Goal: Task Accomplishment & Management: Manage account settings

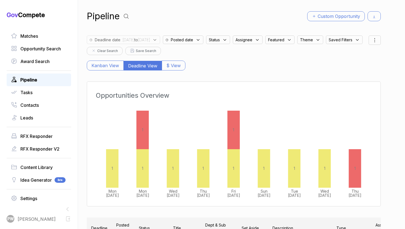
scroll to position [0, 58]
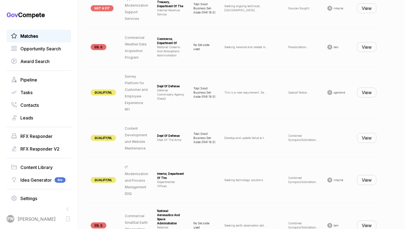
click at [39, 39] on link "Matches" at bounding box center [39, 36] width 56 height 7
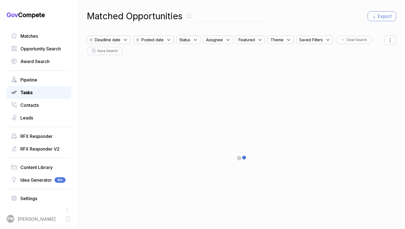
click at [51, 88] on div "Tasks" at bounding box center [39, 92] width 65 height 13
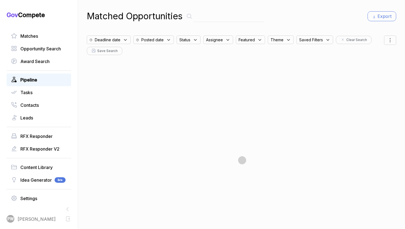
click at [51, 81] on link "Pipeline" at bounding box center [39, 80] width 56 height 7
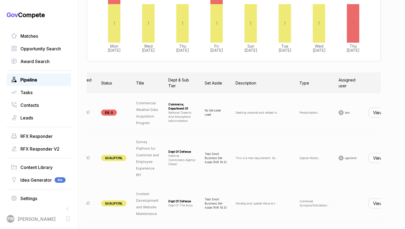
scroll to position [0, 58]
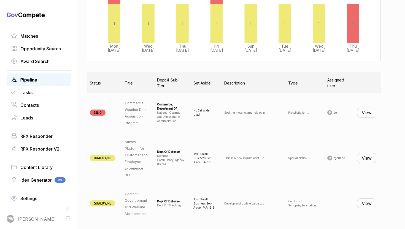
click at [368, 159] on button "View" at bounding box center [366, 158] width 19 height 10
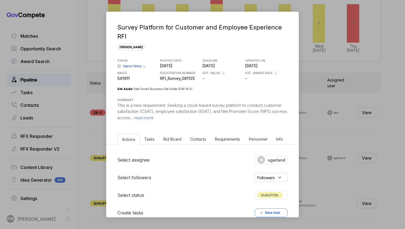
click at [168, 124] on div "Survey Platform for Customer and Employee Experience RFI [PERSON_NAME] STAGE Sp…" at bounding box center [202, 72] width 192 height 120
click at [168, 121] on p "This is a new requirement. Seeking a cloud-based survey platform to conduct cus…" at bounding box center [202, 112] width 170 height 19
click at [154, 117] on span "read more" at bounding box center [143, 117] width 21 height 5
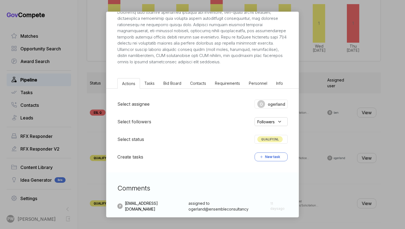
scroll to position [0, 0]
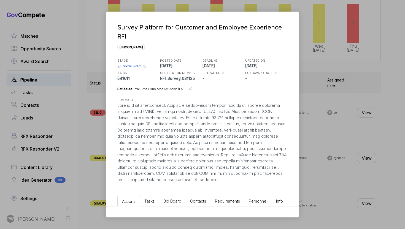
click at [133, 65] on span "Special Notice" at bounding box center [132, 66] width 18 height 4
click at [333, 136] on div "Survey Platform for Customer and Employee Experience RFI [PERSON_NAME] STAGE Sp…" at bounding box center [202, 114] width 405 height 229
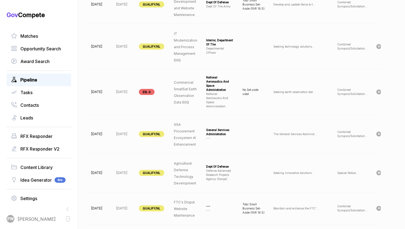
scroll to position [409, 0]
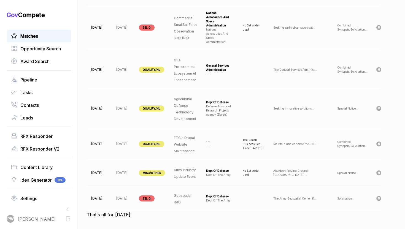
click at [50, 36] on link "Matches" at bounding box center [39, 36] width 56 height 7
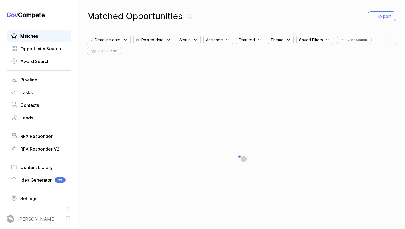
click at [112, 42] on span "Deadline date" at bounding box center [108, 40] width 26 height 6
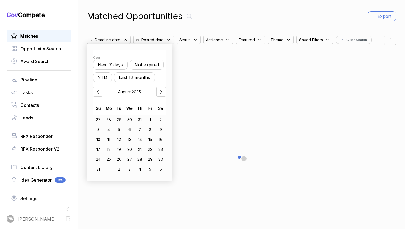
click at [141, 62] on button "Not expired" at bounding box center [147, 65] width 34 height 10
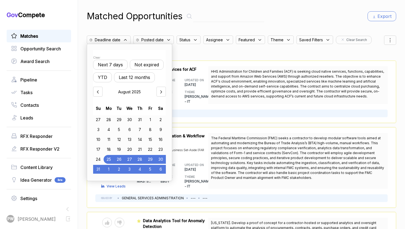
click at [193, 39] on icon at bounding box center [195, 40] width 5 height 5
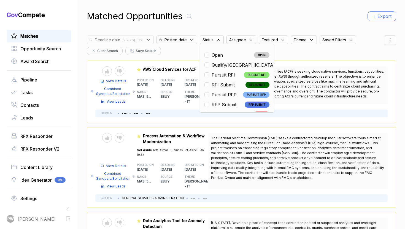
click at [219, 54] on span "Open" at bounding box center [217, 55] width 11 height 7
checkbox input "true"
click at [162, 92] on div "SOURCE EBUY" at bounding box center [173, 95] width 24 height 17
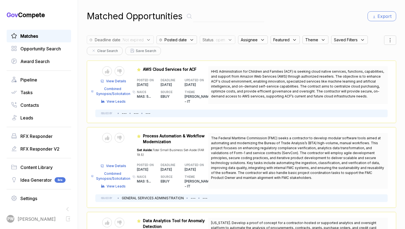
click at [115, 81] on span "View Details" at bounding box center [116, 81] width 20 height 5
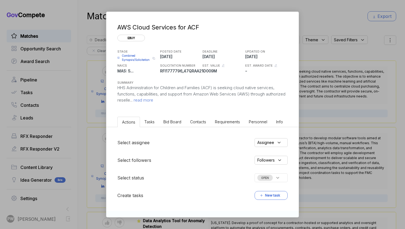
click at [153, 100] on span "read more" at bounding box center [143, 100] width 21 height 5
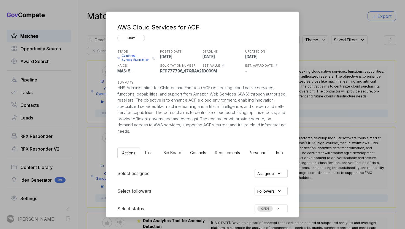
click at [163, 155] on li "Bid Board" at bounding box center [172, 153] width 27 height 10
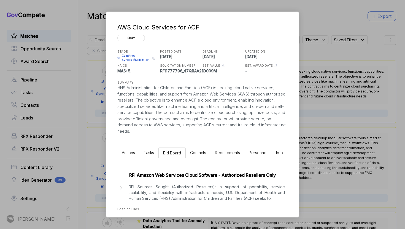
click at [158, 201] on p "RFI Sources Sought (Authorized Resellers): In support of portability, service s…" at bounding box center [207, 192] width 156 height 17
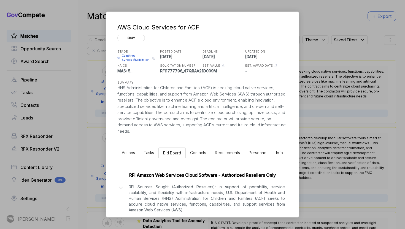
scroll to position [81, 0]
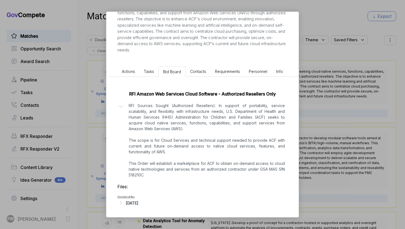
click at [138, 203] on div "[DATE]" at bounding box center [132, 203] width 12 height 6
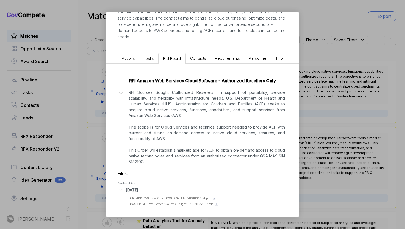
click at [379, 112] on div "AWS Cloud Services for ACF ebuy STAGE Combined Synopsis/Solicitation Copy link …" at bounding box center [202, 114] width 405 height 229
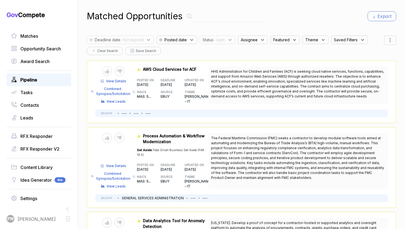
click at [37, 81] on span "Pipeline" at bounding box center [28, 80] width 17 height 7
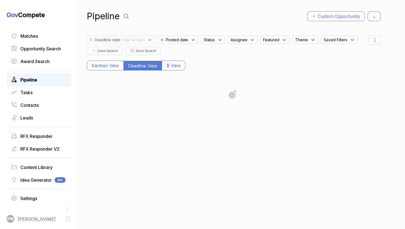
click at [132, 16] on div "Pipeline Custom Opportunity" at bounding box center [234, 16] width 294 height 13
click at [128, 15] on icon at bounding box center [126, 16] width 8 height 8
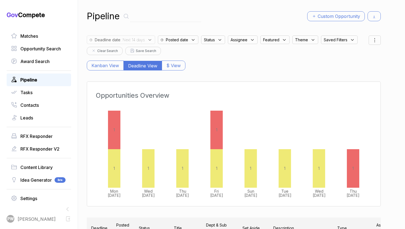
click at [132, 37] on span ": Next 14 days" at bounding box center [132, 40] width 25 height 6
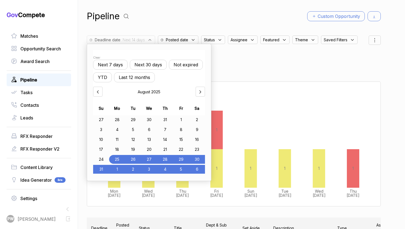
click at [119, 137] on div "11" at bounding box center [117, 139] width 16 height 9
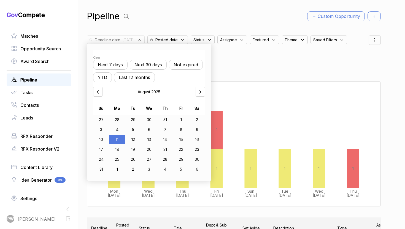
click at [180, 122] on div "1" at bounding box center [181, 120] width 16 height 9
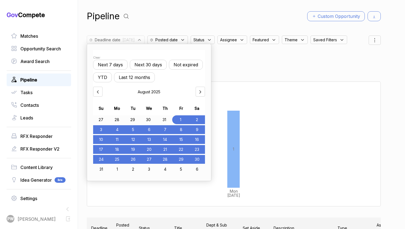
click at [195, 161] on div "30" at bounding box center [197, 159] width 16 height 9
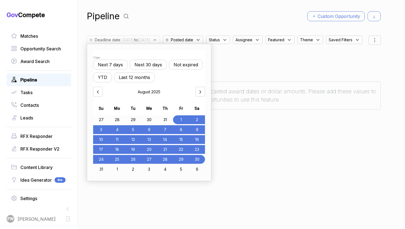
click at [358, 166] on div "Pipeline Custom Opportunity Deadline date : [DATE] to [DATE] Clear Next 7 days …" at bounding box center [234, 114] width 294 height 229
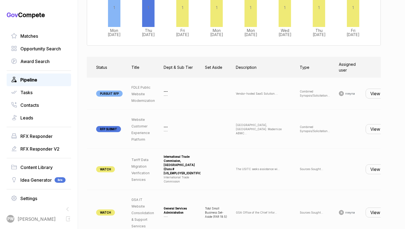
scroll to position [0, 55]
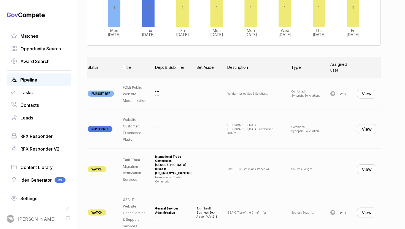
click at [369, 98] on button "View" at bounding box center [366, 94] width 19 height 10
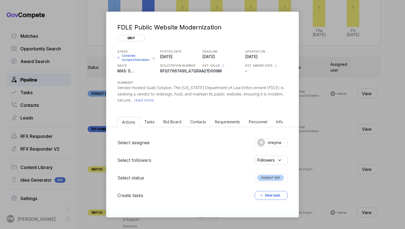
click at [136, 60] on span "Combined Synopsis/Solicitation" at bounding box center [136, 58] width 29 height 8
click at [133, 56] on span "Combined Synopsis/Solicitation" at bounding box center [136, 58] width 29 height 8
click at [26, 50] on div "FDLE Public Website Modernization ebuy STAGE Combined Synopsis/Solicitation Cop…" at bounding box center [202, 114] width 405 height 229
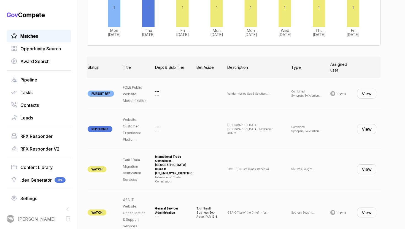
click at [26, 40] on div "Matches" at bounding box center [39, 36] width 65 height 13
click at [26, 31] on div "Matches" at bounding box center [39, 36] width 65 height 13
click at [29, 37] on span "Matches" at bounding box center [29, 36] width 18 height 7
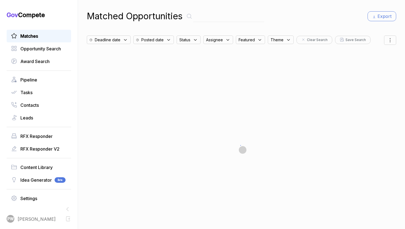
click at [62, 34] on link "Matches" at bounding box center [39, 36] width 56 height 7
click at [118, 33] on div "Deadline date" at bounding box center [110, 38] width 47 height 11
click at [120, 38] on div "Deadline date" at bounding box center [109, 40] width 44 height 9
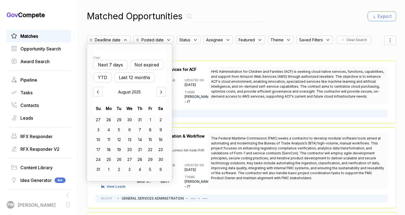
click at [146, 67] on button "Not expired" at bounding box center [147, 65] width 34 height 10
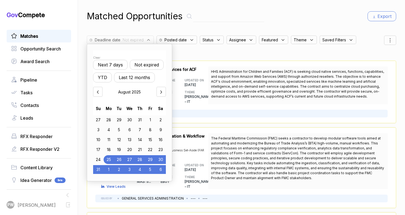
click at [203, 40] on span "Status" at bounding box center [208, 40] width 11 height 6
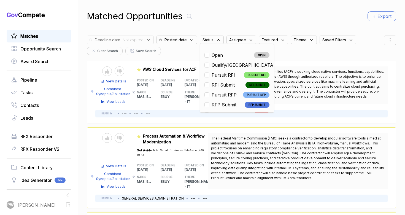
click at [218, 55] on span "Open" at bounding box center [217, 55] width 11 height 7
checkbox input "true"
click at [244, 178] on span "The Federal Maritime Commission (FMC) seeks a contractor to develop modular sof…" at bounding box center [297, 158] width 173 height 44
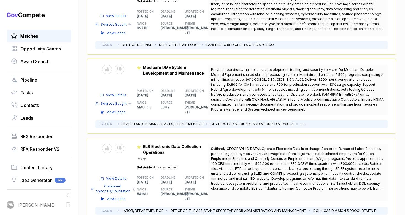
scroll to position [1429, 0]
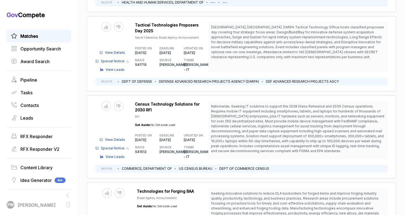
scroll to position [2199, 0]
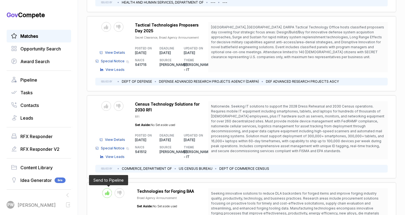
click at [106, 191] on icon at bounding box center [107, 193] width 4 height 4
click at [224, 191] on span "Seeking innovative solutions to reduce DLA backorders for forged items and impr…" at bounding box center [298, 213] width 174 height 44
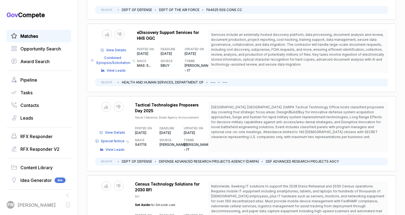
scroll to position [2081, 0]
click at [120, 184] on icon at bounding box center [118, 186] width 4 height 4
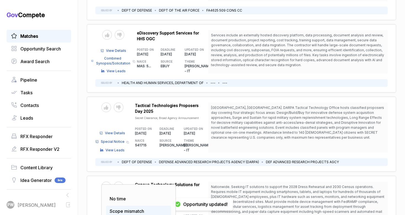
click at [138, 206] on div "Scope mismatch" at bounding box center [138, 211] width 65 height 11
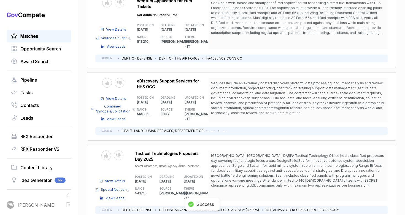
scroll to position [2025, 0]
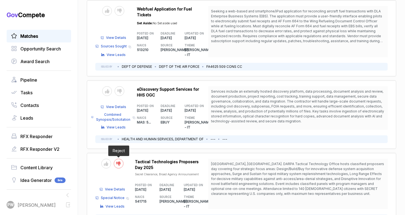
click at [118, 162] on icon at bounding box center [118, 164] width 4 height 4
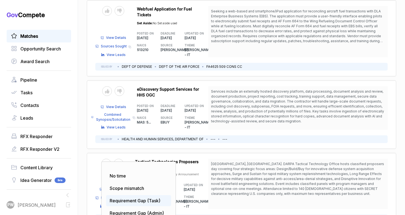
click at [124, 198] on span "Requirement Gap (Task)" at bounding box center [135, 201] width 51 height 6
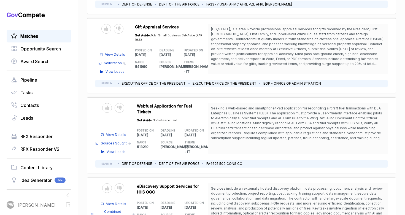
scroll to position [1928, 0]
drag, startPoint x: 299, startPoint y: 146, endPoint x: 285, endPoint y: 124, distance: 26.2
click at [286, 186] on span "Services include an externally hosted discovery platform, data processing, docu…" at bounding box center [298, 203] width 174 height 35
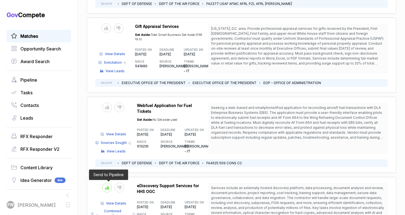
click at [108, 183] on div at bounding box center [107, 188] width 10 height 10
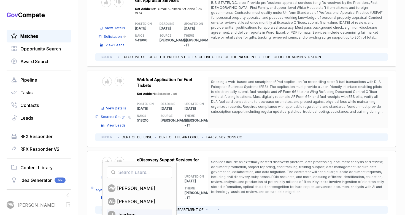
scroll to position [1958, 0]
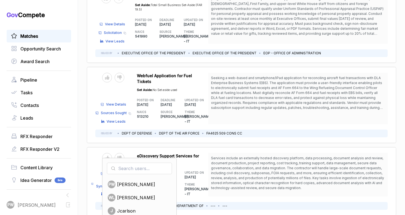
click at [188, 147] on div "PW [PERSON_NAME] [PERSON_NAME] J jcarlson OG [PERSON_NAME] A akarides KK [PERSO…" at bounding box center [242, 181] width 310 height 68
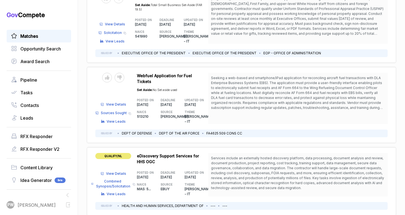
click at [111, 153] on span "QUALIFY/NL" at bounding box center [113, 156] width 36 height 6
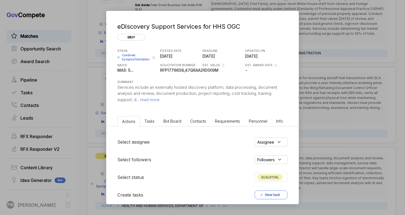
click at [271, 178] on span "QUALIFY/NL" at bounding box center [270, 177] width 25 height 6
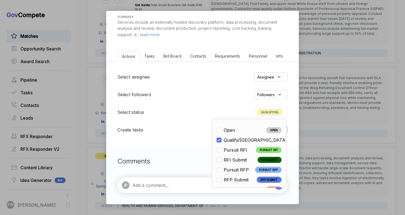
scroll to position [2, 0]
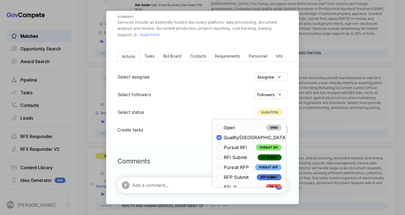
click at [274, 73] on div "Assignee" at bounding box center [271, 77] width 33 height 9
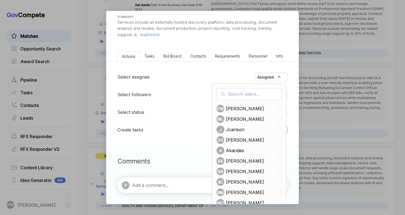
scroll to position [75, 0]
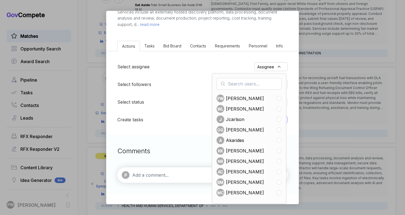
click at [234, 159] on span "[PERSON_NAME]" at bounding box center [245, 161] width 38 height 7
checkbox input "true"
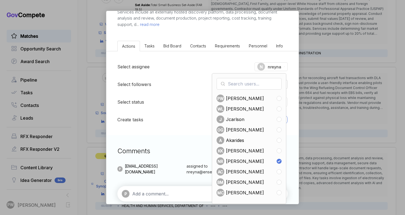
click at [179, 130] on div "Select assignee N nreyna PW Pashioune [PERSON_NAME] [PERSON_NAME] J jcarlson OG…" at bounding box center [202, 93] width 192 height 84
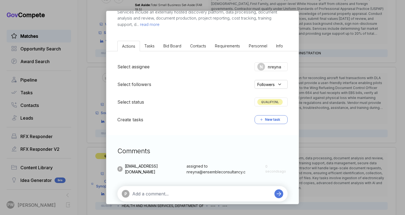
click at [358, 91] on div "eDiscovery Support Services for HHS OGC ebuy STAGE Combined Synopsis/Solicitati…" at bounding box center [202, 107] width 405 height 215
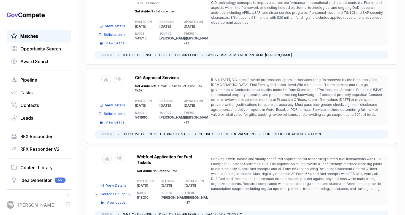
scroll to position [1871, 0]
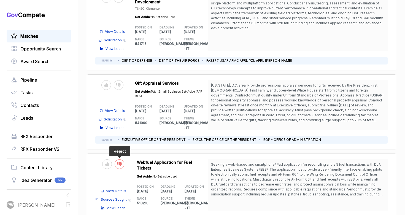
click at [119, 162] on icon at bounding box center [119, 164] width 4 height 4
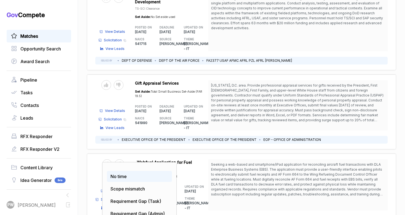
click at [118, 174] on span "No time" at bounding box center [119, 177] width 16 height 6
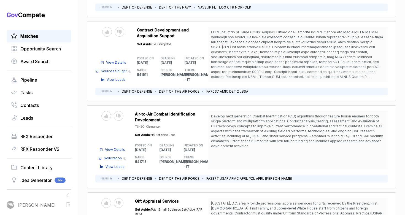
scroll to position [1757, 0]
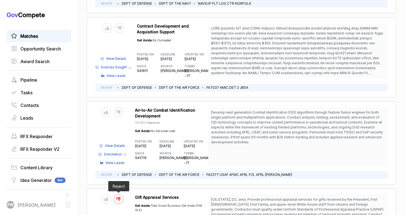
click at [119, 197] on icon at bounding box center [118, 199] width 4 height 4
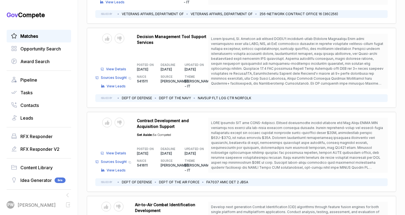
scroll to position [1663, 0]
click at [119, 201] on div at bounding box center [119, 206] width 10 height 10
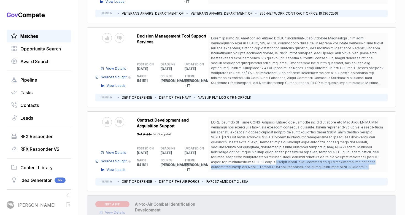
copy span "Requires senior-level personnel with warranted contracting officer experience a…"
drag, startPoint x: 354, startPoint y: 113, endPoint x: 233, endPoint y: 108, distance: 121.4
click at [233, 120] on span at bounding box center [297, 149] width 172 height 59
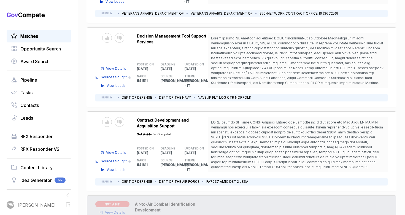
click at [122, 150] on span "View Details" at bounding box center [116, 152] width 20 height 5
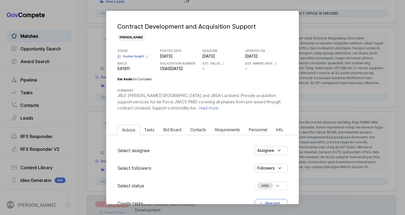
scroll to position [73, 0]
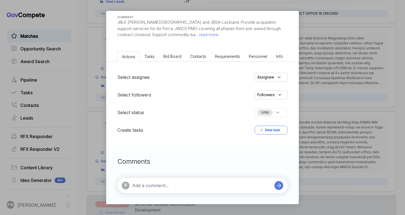
click at [163, 183] on textarea at bounding box center [202, 185] width 140 height 7
paste textarea "Requires senior-level personnel with warranted contracting officer experience a…"
type textarea "we do not have the current personnel : Requires senior-level personnel with war…"
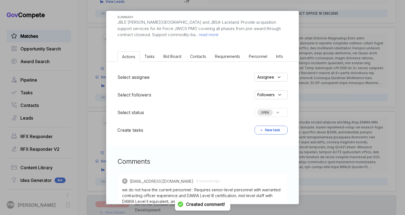
click at [281, 108] on div "OPEN" at bounding box center [271, 112] width 33 height 9
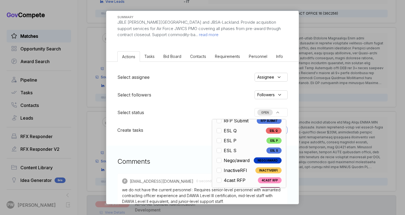
scroll to position [129, 0]
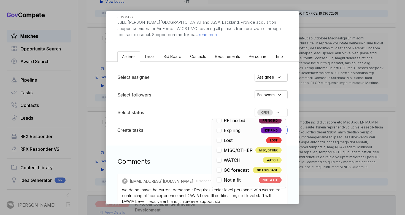
click at [238, 178] on span "Not a fit" at bounding box center [232, 180] width 17 height 7
checkbox input "true"
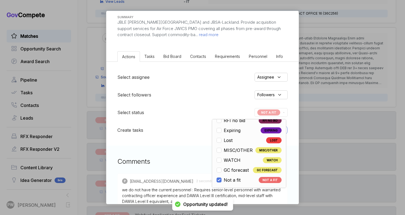
click at [322, 47] on div "Contract Development and Acquisition Support [PERSON_NAME] STAGE Sources Sought…" at bounding box center [202, 107] width 405 height 215
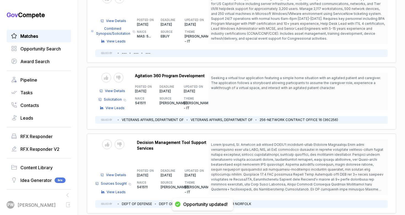
scroll to position [1555, 0]
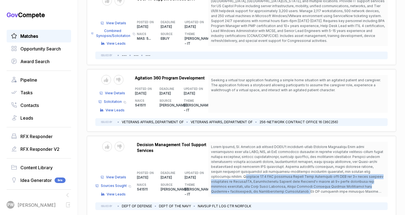
drag, startPoint x: 245, startPoint y: 124, endPoint x: 285, endPoint y: 137, distance: 41.5
click at [285, 145] on span at bounding box center [297, 174] width 173 height 59
copy span "Requires 13.5 FTE including Senior Data Scientist with MBA and 5+ years federal…"
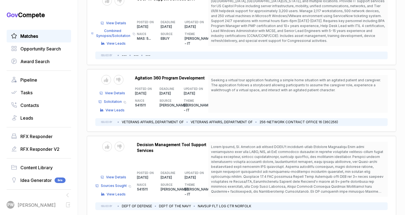
click at [120, 175] on span "View Details" at bounding box center [116, 177] width 20 height 5
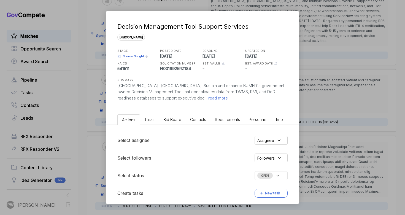
scroll to position [63, 0]
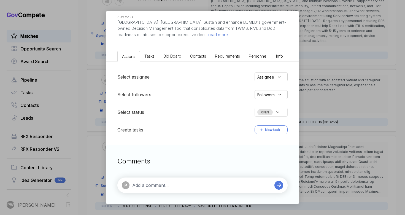
click at [168, 186] on textarea at bounding box center [202, 185] width 140 height 7
type textarea "w"
paste textarea "Requires 13.5 FTE including Senior Data Scientist with MBA and 5+ years federal…"
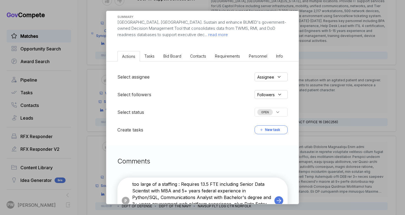
click at [162, 183] on textarea "too large of a staffing : Requires 13.5 FTE including Senior Data Scientist wit…" at bounding box center [202, 201] width 140 height 40
click at [178, 184] on textarea "too large of a staffing : Requires 13.5 FTE including Senior Data Scientist wit…" at bounding box center [202, 201] width 140 height 40
type textarea "too large of a staffing effort for us: Requires 13.5 FTE including Senior Data …"
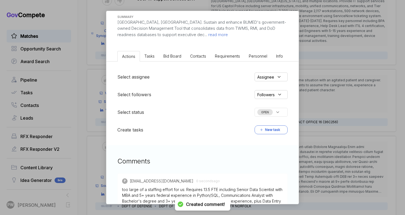
click at [269, 113] on span "OPEN" at bounding box center [265, 112] width 15 height 6
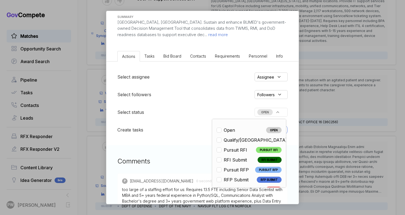
scroll to position [129, 0]
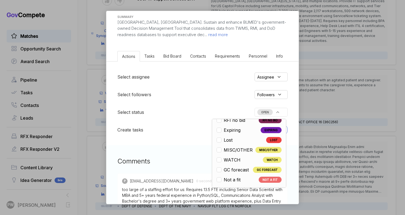
click at [243, 183] on div "Open OPEN Qualify/NL QUALIFY/NL Pursuit RFI PURSUIT RFI RFI Submit RFI SUBMIT P…" at bounding box center [249, 153] width 74 height 69
click at [251, 180] on li "Not a fit NOT A FIT" at bounding box center [249, 179] width 65 height 7
checkbox input "true"
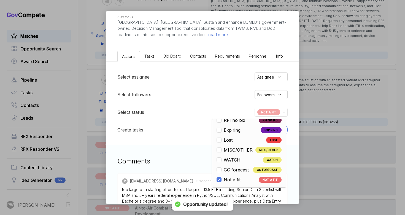
click at [334, 145] on div "Decision Management Tool Support Services [PERSON_NAME] STAGE Sources Sought Co…" at bounding box center [202, 107] width 405 height 215
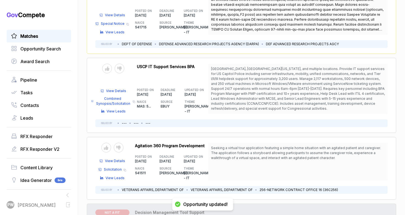
scroll to position [1481, 0]
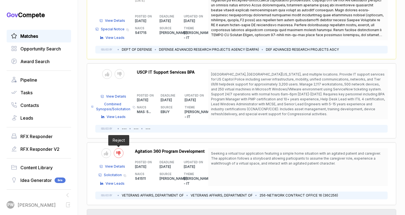
click at [117, 148] on div at bounding box center [119, 153] width 10 height 10
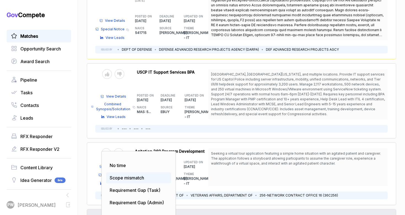
click at [126, 172] on div "Scope mismatch" at bounding box center [138, 177] width 65 height 11
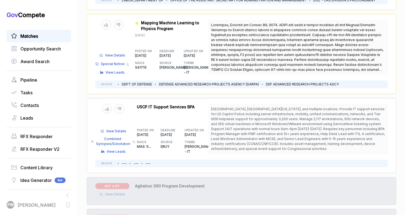
scroll to position [1445, 0]
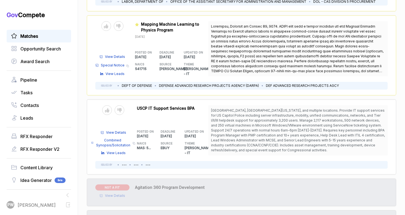
click at [119, 130] on span "View Details" at bounding box center [116, 132] width 20 height 5
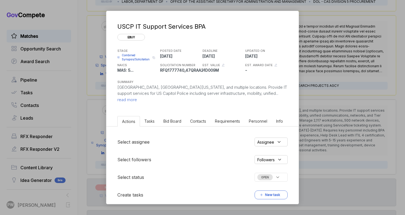
click at [128, 102] on p "[GEOGRAPHIC_DATA], [GEOGRAPHIC_DATA][US_STATE], and multiple locations. Provide…" at bounding box center [202, 93] width 170 height 19
click at [132, 100] on span "read more" at bounding box center [127, 99] width 20 height 5
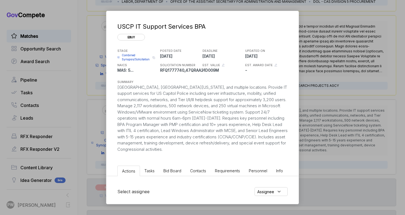
click at [169, 171] on span "Bid Board" at bounding box center [173, 170] width 18 height 5
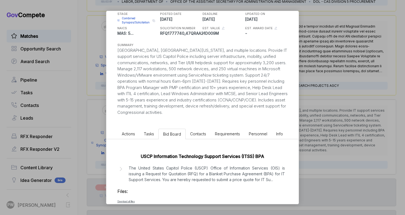
click at [169, 175] on p "The United States Capitol Police (USCP) Office of Information Services (OIS) is…" at bounding box center [207, 173] width 156 height 17
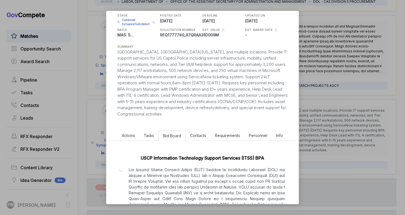
scroll to position [38, 0]
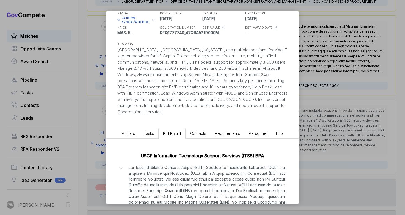
click at [133, 131] on span "Actions" at bounding box center [128, 133] width 13 height 5
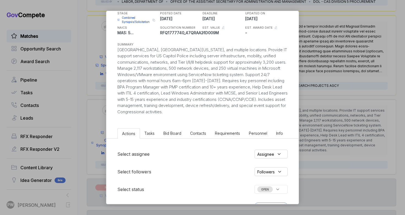
scroll to position [115, 0]
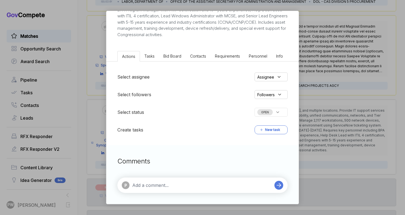
click at [170, 182] on div "P" at bounding box center [197, 185] width 150 height 8
click at [168, 182] on textarea at bounding box center [202, 185] width 140 height 7
type textarea "potential partnership with Abba"
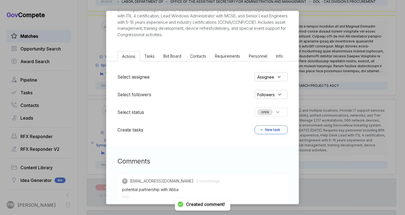
type textarea "f"
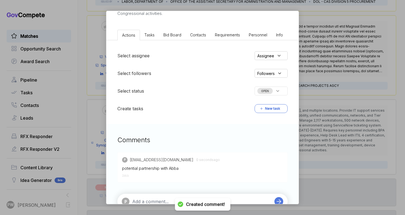
scroll to position [136, 0]
type textarea "J"
click at [269, 88] on span "OPEN" at bounding box center [265, 91] width 15 height 6
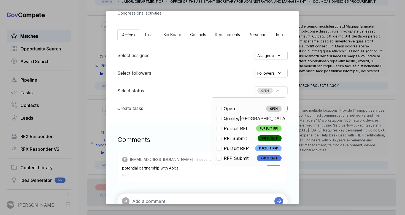
click at [231, 119] on span "Qualify/[GEOGRAPHIC_DATA]" at bounding box center [255, 118] width 63 height 7
checkbox input "true"
click at [196, 127] on div "Comments P [EMAIL_ADDRESS][DOMAIN_NAME] 34 seconds ago potential partnership wi…" at bounding box center [202, 172] width 192 height 96
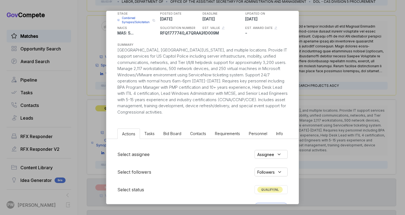
scroll to position [53, 0]
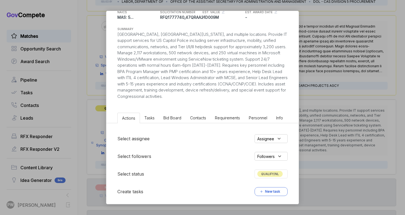
click at [264, 135] on div "Assignee" at bounding box center [271, 138] width 33 height 9
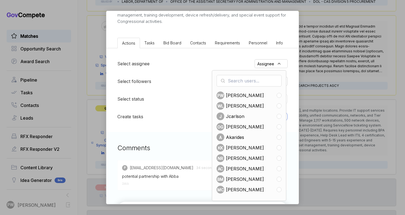
scroll to position [130, 0]
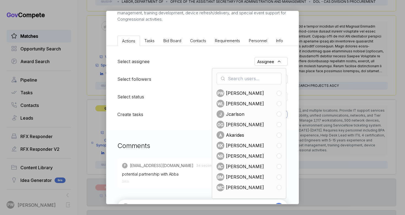
click at [239, 159] on div "NR [PERSON_NAME]" at bounding box center [242, 156] width 50 height 8
checkbox input "true"
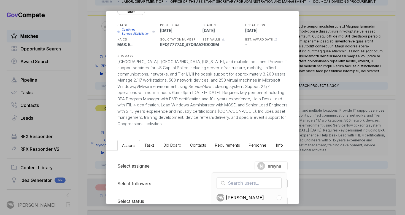
scroll to position [24, 0]
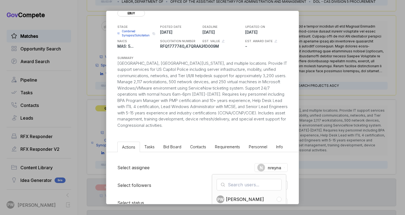
click at [171, 145] on span "Bid Board" at bounding box center [173, 146] width 18 height 5
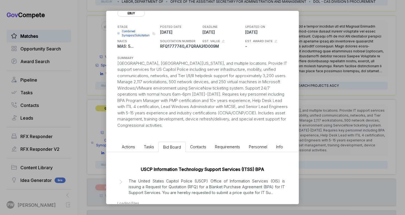
click at [157, 147] on li "Tasks" at bounding box center [149, 147] width 19 height 10
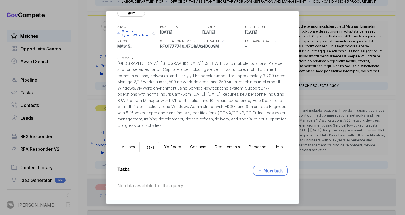
click at [129, 146] on span "Actions" at bounding box center [128, 146] width 13 height 5
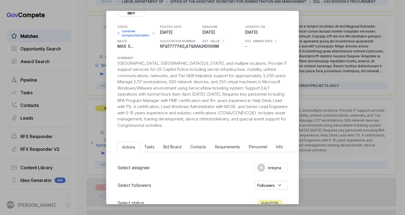
click at [325, 102] on div "USCP IT Support Services BPA ebuy STAGE Combined Synopsis/Solicitation Copy lin…" at bounding box center [202, 107] width 405 height 215
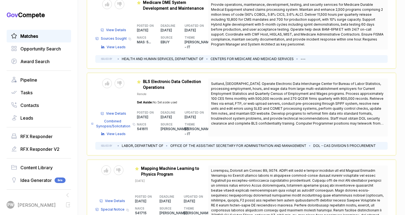
scroll to position [1305, 0]
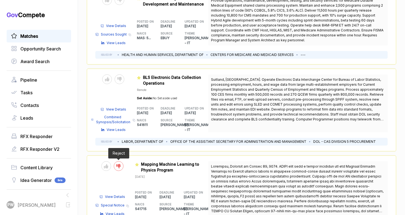
click at [120, 161] on div at bounding box center [119, 166] width 10 height 10
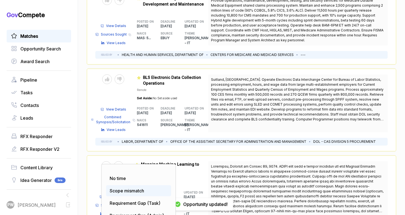
click at [143, 188] on span "Scope mismatch" at bounding box center [127, 191] width 34 height 6
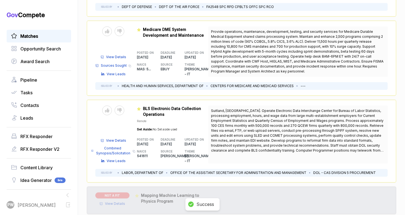
scroll to position [1266, 0]
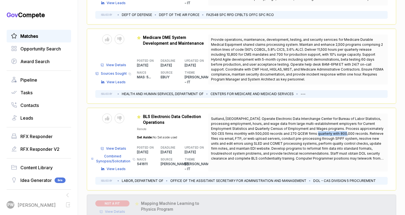
drag, startPoint x: 343, startPoint y: 89, endPoint x: 314, endPoint y: 88, distance: 29.0
click at [314, 117] on span "Suitland, [GEOGRAPHIC_DATA]. Operate Electronic Data Interchange Center for Bur…" at bounding box center [297, 141] width 173 height 49
click at [122, 114] on div at bounding box center [120, 119] width 10 height 10
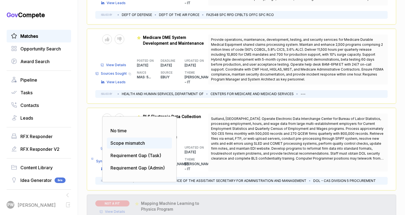
click at [134, 138] on div "Scope mismatch" at bounding box center [139, 143] width 65 height 11
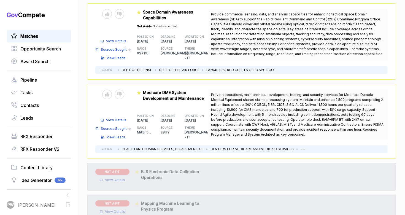
scroll to position [1214, 0]
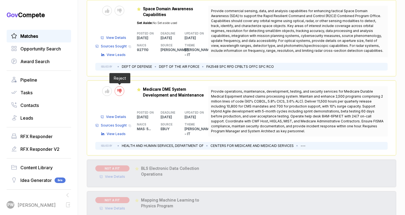
click at [116, 86] on div at bounding box center [120, 91] width 10 height 10
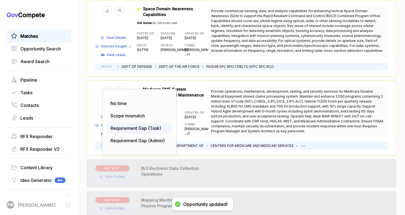
click at [141, 125] on span "Requirement Gap (Task)" at bounding box center [136, 128] width 51 height 6
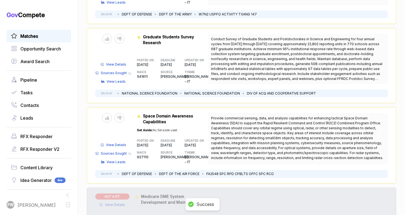
scroll to position [1106, 0]
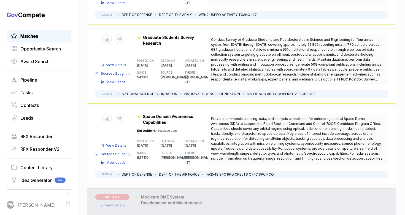
drag, startPoint x: 360, startPoint y: 80, endPoint x: 351, endPoint y: 113, distance: 33.6
click at [352, 116] on span "Provide commercial sensing, data, and analysis capabilities for enhancing tacti…" at bounding box center [298, 138] width 174 height 45
click at [243, 116] on span "Provide commercial sensing, data, and analysis capabilities for enhancing tacti…" at bounding box center [298, 138] width 174 height 45
click at [104, 114] on div at bounding box center [107, 119] width 10 height 10
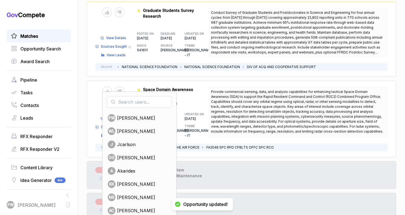
scroll to position [1141, 0]
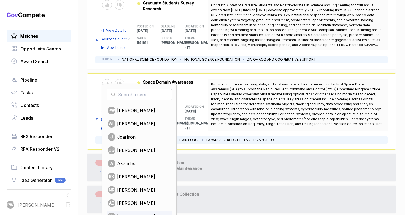
click at [143, 213] on span "[PERSON_NAME]" at bounding box center [136, 216] width 38 height 7
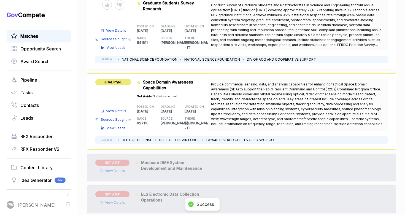
click at [122, 79] on span "QUALIFY/NL" at bounding box center [113, 82] width 36 height 6
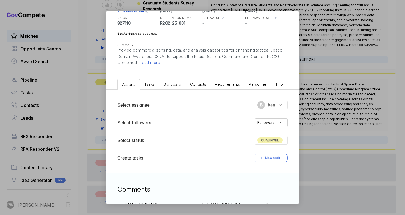
scroll to position [55, 0]
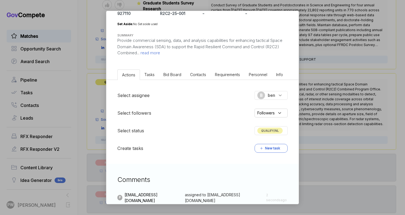
click at [271, 133] on span "QUALIFY/NL" at bounding box center [270, 131] width 25 height 6
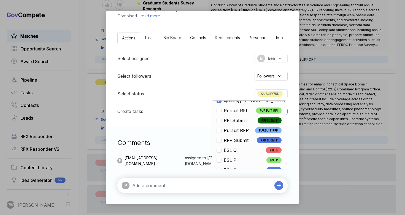
scroll to position [27, 0]
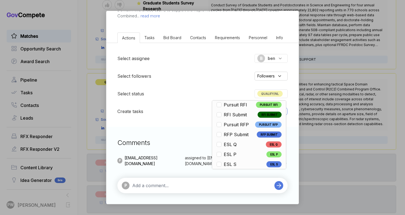
click at [250, 143] on li "ESL Q ESL Q" at bounding box center [249, 144] width 65 height 7
checkbox input "false"
checkbox input "true"
click at [171, 189] on div "P" at bounding box center [202, 185] width 170 height 15
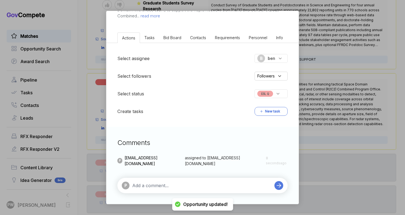
click at [168, 190] on div "P" at bounding box center [202, 185] width 170 height 15
click at [161, 187] on textarea at bounding box center [202, 185] width 140 height 7
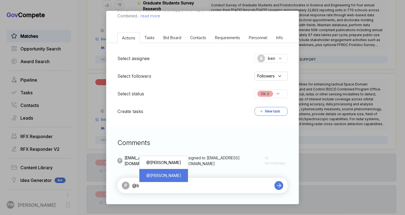
click at [181, 171] on div "@ [PERSON_NAME]" at bounding box center [164, 175] width 40 height 10
type textarea "@[PERSON_NAME]"
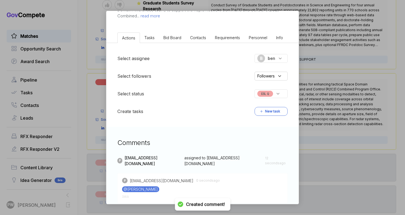
click at [339, 55] on div "Space Domain Awareness Capabilities [PERSON_NAME] STAGE Sources Sought Copy lin…" at bounding box center [202, 107] width 405 height 215
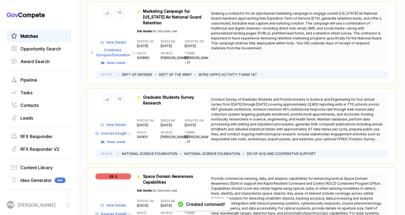
scroll to position [1020, 0]
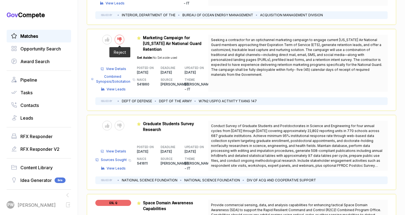
click at [119, 37] on icon at bounding box center [119, 39] width 4 height 4
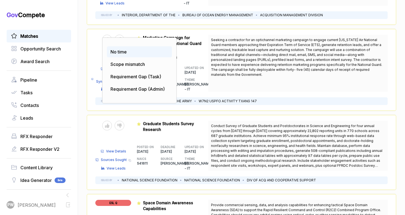
click at [135, 46] on div "No time" at bounding box center [139, 51] width 65 height 11
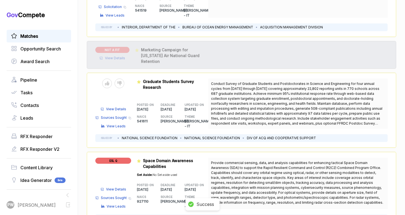
scroll to position [1003, 0]
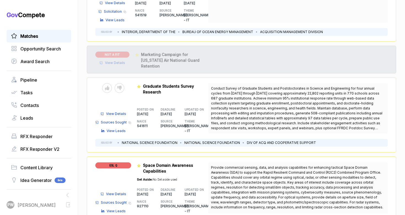
click at [107, 120] on span "Sources Sought" at bounding box center [114, 122] width 26 height 5
click at [121, 111] on span "View Details" at bounding box center [116, 113] width 20 height 5
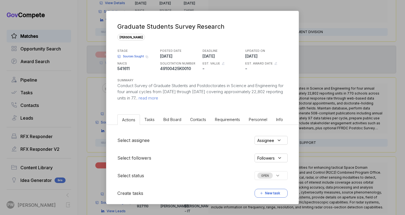
click at [150, 96] on span "read more" at bounding box center [148, 97] width 21 height 5
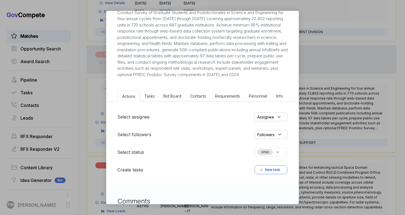
click at [170, 98] on span "Bid Board" at bounding box center [173, 96] width 18 height 5
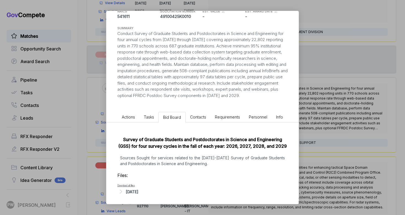
scroll to position [60, 0]
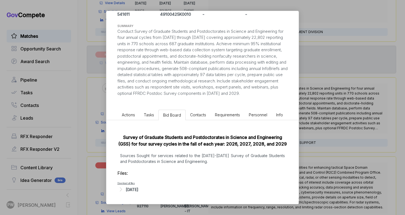
click at [138, 191] on div "[DATE]" at bounding box center [132, 190] width 12 height 6
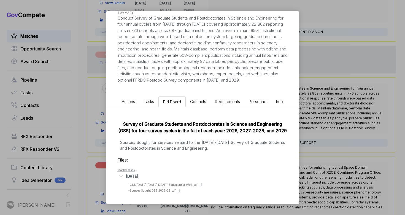
scroll to position [74, 0]
click at [142, 192] on span "- Sources Sought GSS 2026-29.pdf" at bounding box center [151, 190] width 47 height 3
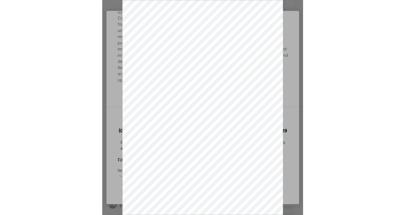
scroll to position [1083, 0]
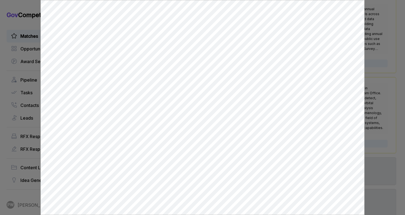
click at [400, 95] on div at bounding box center [202, 107] width 405 height 215
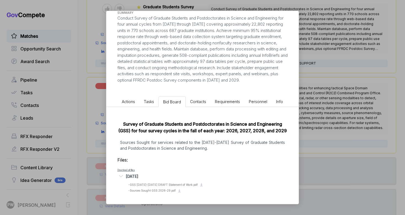
click at [134, 105] on li "Actions" at bounding box center [128, 102] width 22 height 10
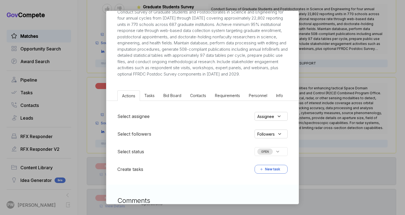
scroll to position [119, 0]
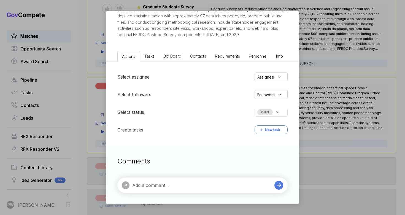
click at [160, 180] on div "P" at bounding box center [202, 185] width 170 height 15
click at [151, 186] on textarea at bounding box center [202, 185] width 140 height 7
paste textarea "Submission Instructions: Interested parties who consider themselves qualified t…"
type textarea "Submission Instructions: Interested parties who consider themselves qualified t…"
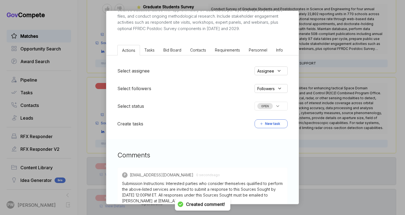
click at [265, 109] on span "OPEN" at bounding box center [265, 106] width 15 height 6
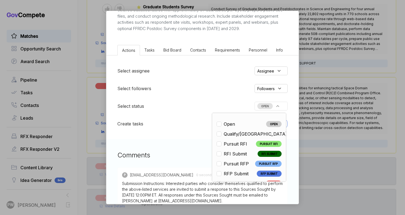
click at [250, 137] on li "Qualify/NL QUALIFY/NL" at bounding box center [249, 134] width 65 height 7
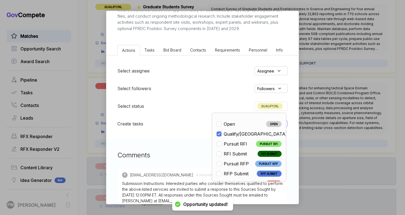
click at [249, 156] on ul "Open OPEN Qualify/NL QUALIFY/NL Pursuit RFI PURSUIT RFI RFI Submit RFI SUBMIT P…" at bounding box center [249, 213] width 65 height 185
click at [247, 147] on div "Pursuit RFI" at bounding box center [233, 144] width 33 height 7
checkbox input "false"
checkbox input "true"
click at [355, 101] on div "Graduate Students Survey Research [PERSON_NAME] STAGE Sources Sought Copy link …" at bounding box center [202, 107] width 405 height 215
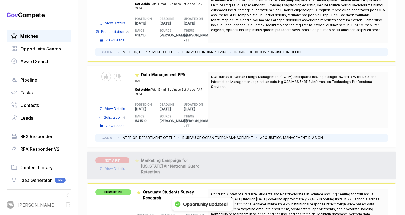
scroll to position [892, 0]
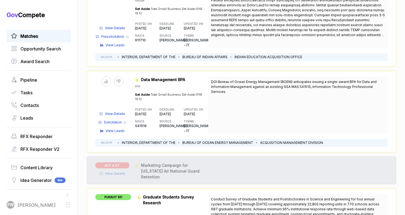
click at [114, 111] on span "View Details" at bounding box center [115, 113] width 20 height 5
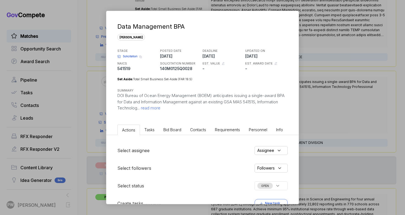
click at [171, 101] on p "DOI Bureau of Ocean Energy Management (BOEM) anticipates issuing a single-award…" at bounding box center [202, 102] width 170 height 19
click at [160, 106] on span "read more" at bounding box center [150, 107] width 21 height 5
click at [168, 130] on span "Bid Board" at bounding box center [173, 129] width 18 height 5
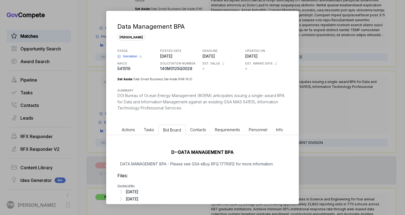
click at [138, 192] on div "[DATE]" at bounding box center [132, 192] width 12 height 6
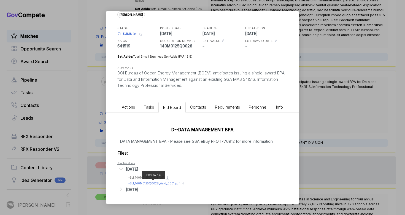
click at [145, 183] on span "- Sol_140M0125Q0028_Amd_0001.pdf" at bounding box center [153, 183] width 51 height 3
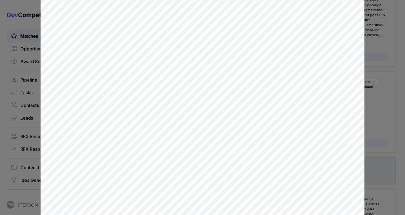
scroll to position [13, 0]
click at [396, 112] on div at bounding box center [202, 107] width 405 height 215
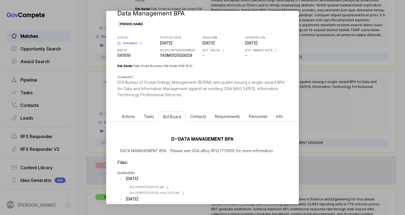
click at [131, 115] on span "Actions" at bounding box center [128, 116] width 13 height 5
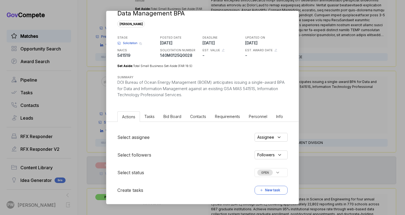
click at [260, 168] on div "Select assignee Assignee Select followers Followers Select status OPEN Create t…" at bounding box center [202, 164] width 192 height 84
click at [265, 175] on div "OPEN" at bounding box center [271, 172] width 33 height 9
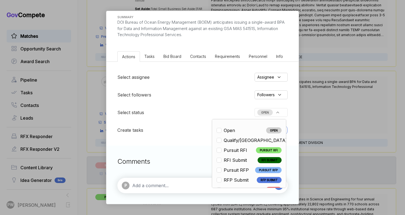
click at [174, 185] on textarea at bounding box center [202, 185] width 140 height 7
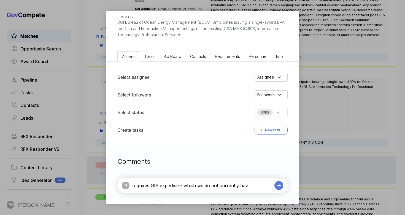
type textarea "requires GIS expertise - which we do not currently have"
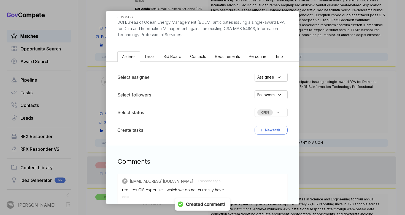
click at [273, 116] on div "OPEN" at bounding box center [271, 112] width 33 height 9
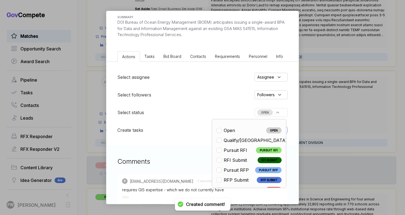
scroll to position [129, 0]
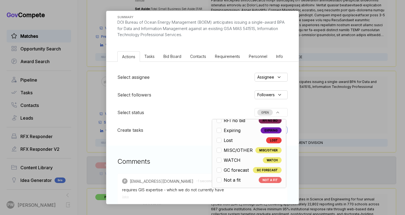
click at [234, 182] on span "Not a fit" at bounding box center [232, 180] width 17 height 7
checkbox input "true"
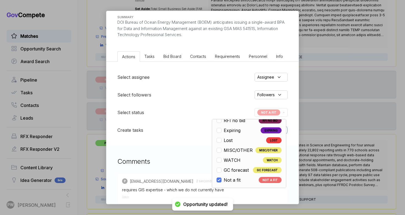
click at [341, 102] on div "Data Management BPA [PERSON_NAME] STAGE Solicitation Copy link POSTED DATE [DAT…" at bounding box center [202, 107] width 405 height 215
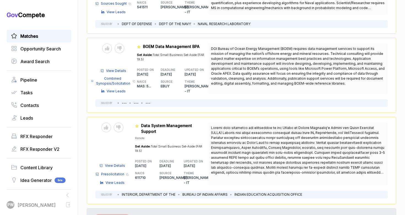
scroll to position [755, 0]
drag, startPoint x: 307, startPoint y: 71, endPoint x: 231, endPoint y: 45, distance: 79.6
click at [231, 46] on div "DOI Bureau of Ocean Energy Management (BOEM) requires data management services …" at bounding box center [298, 68] width 180 height 50
click at [190, 144] on div "Set Aside: Total Small Business Set-Aside (FAR 19.5)" at bounding box center [171, 148] width 73 height 9
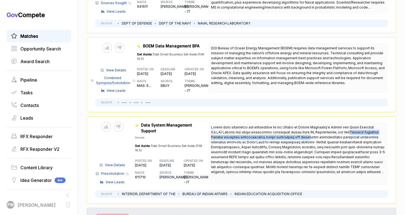
drag, startPoint x: 301, startPoint y: 116, endPoint x: 346, endPoint y: 110, distance: 45.1
click at [346, 125] on span at bounding box center [298, 154] width 174 height 59
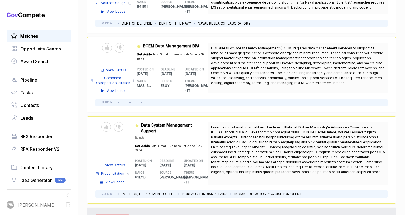
click at [346, 125] on span at bounding box center [298, 154] width 174 height 59
drag, startPoint x: 339, startPoint y: 112, endPoint x: 379, endPoint y: 117, distance: 40.3
click at [379, 125] on span at bounding box center [298, 154] width 174 height 59
click at [120, 125] on icon at bounding box center [118, 127] width 4 height 4
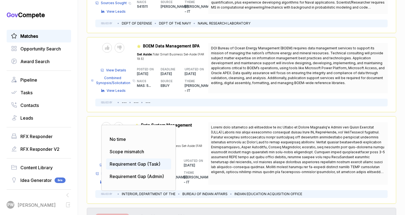
click at [135, 159] on div "Requirement Gap (Task)" at bounding box center [138, 164] width 65 height 11
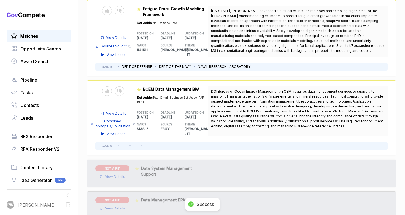
scroll to position [711, 0]
click at [121, 119] on span "Combined Synopsis/Solicitation" at bounding box center [113, 124] width 35 height 10
click at [119, 112] on span "View Details" at bounding box center [116, 114] width 20 height 5
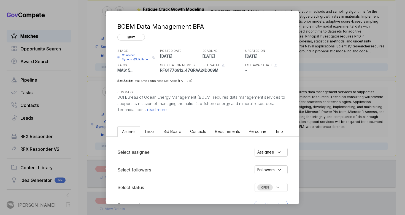
click at [157, 110] on span "read more" at bounding box center [156, 109] width 21 height 5
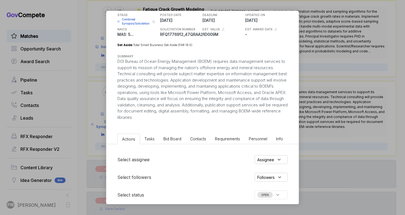
scroll to position [37, 0]
click at [172, 136] on span "Bid Board" at bounding box center [173, 138] width 18 height 5
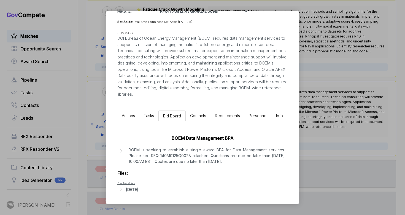
scroll to position [65, 0]
click at [130, 169] on div "BOEM Data Management BPA BOEM is seeking to establish a single award BPA for Da…" at bounding box center [202, 162] width 192 height 83
click at [163, 148] on p "BOEM is seeking to establish a single award BPA for Data Management services. P…" at bounding box center [207, 155] width 156 height 17
click at [136, 111] on li "Actions" at bounding box center [128, 116] width 22 height 10
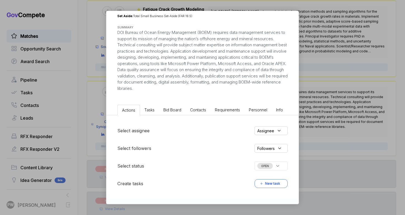
click at [271, 166] on span "OPEN" at bounding box center [265, 166] width 15 height 6
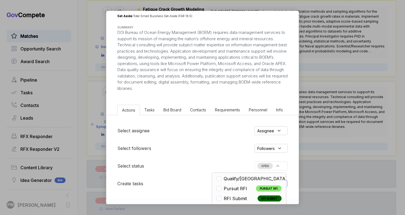
scroll to position [13, 0]
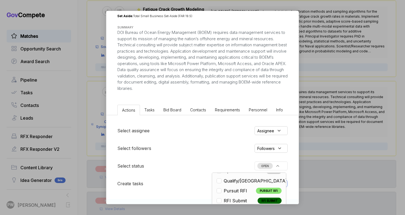
click at [243, 183] on span "Qualify/[GEOGRAPHIC_DATA]" at bounding box center [255, 181] width 63 height 7
checkbox input "true"
click at [281, 128] on div "Assignee" at bounding box center [271, 130] width 33 height 9
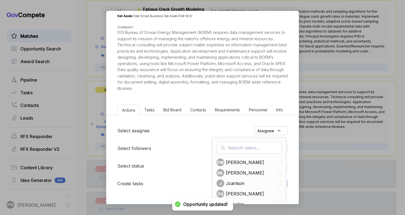
click at [250, 164] on span "[PERSON_NAME]" at bounding box center [245, 162] width 38 height 7
checkbox input "true"
click at [168, 170] on div "Select status QUALIFY/NL" at bounding box center [202, 166] width 170 height 9
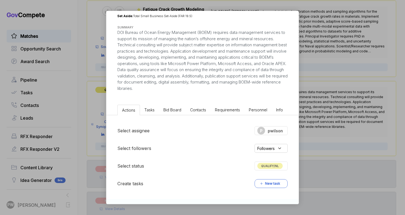
click at [271, 182] on button "New task" at bounding box center [271, 183] width 33 height 9
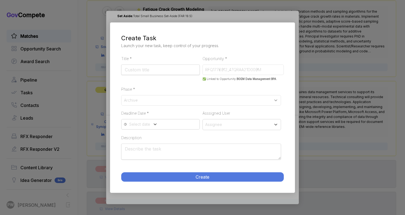
click at [164, 75] on div "Title Required Field *" at bounding box center [160, 68] width 79 height 26
click at [164, 71] on input "Title Required Field *" at bounding box center [160, 70] width 79 height 10
click at [160, 72] on input "Title Required Field *" at bounding box center [160, 70] width 79 height 10
type input "Set up Q&A doc"
click at [160, 99] on div "Archive" at bounding box center [201, 100] width 160 height 10
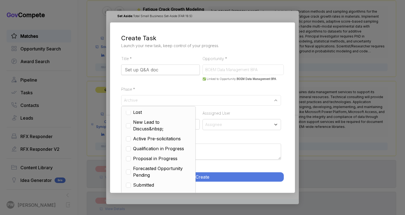
scroll to position [21, 0]
click at [162, 159] on span "Proposal in Progress" at bounding box center [155, 158] width 44 height 7
checkbox input "false"
checkbox input "true"
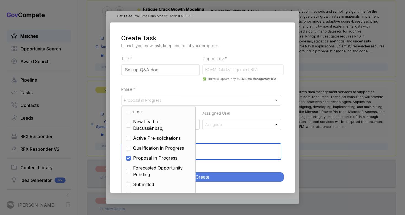
click at [228, 157] on textarea "Description" at bounding box center [201, 152] width 160 height 16
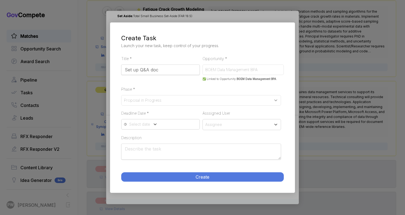
click at [211, 127] on span "Assignee" at bounding box center [213, 125] width 17 height 6
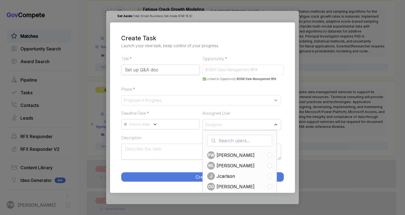
click at [220, 153] on span "[PERSON_NAME]" at bounding box center [236, 155] width 38 height 7
checkbox input "true"
click at [165, 128] on div "Select date" at bounding box center [160, 124] width 79 height 10
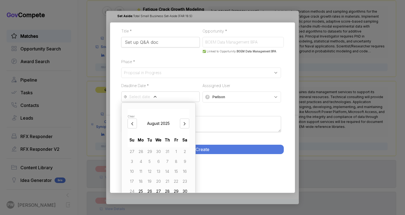
scroll to position [48, 0]
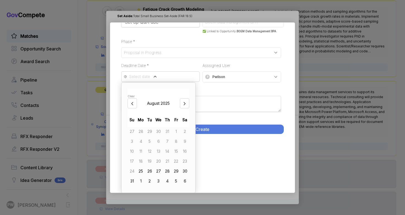
click at [145, 172] on div "25" at bounding box center [140, 171] width 9 height 9
click at [230, 121] on div "Title Required Field * Set up Q&A doc Opportunity Required Field * BOEM Data Ma…" at bounding box center [202, 76] width 185 height 138
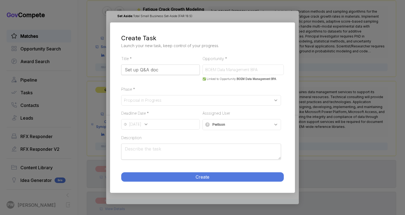
click at [181, 177] on button "Create" at bounding box center [202, 176] width 163 height 9
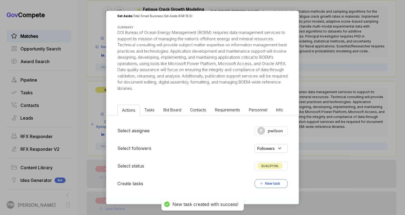
click at [353, 92] on div "BOEM Data Management BPA ebuy STAGE Combined Synopsis/Solicitation Copy link PO…" at bounding box center [202, 107] width 405 height 215
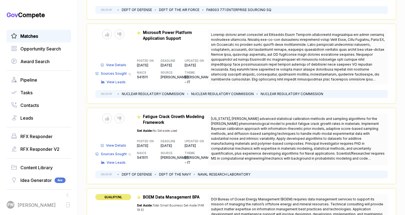
scroll to position [599, 0]
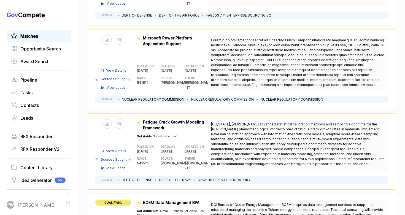
drag, startPoint x: 243, startPoint y: 135, endPoint x: 315, endPoint y: 154, distance: 73.8
click at [315, 154] on div "[US_STATE], [PERSON_NAME] advanced statistical calibration methods and sampling…" at bounding box center [298, 145] width 180 height 52
copy span "rincipal Investigator requires PhD in computational mechanics with expertise in…"
click at [110, 149] on span "View Details" at bounding box center [116, 151] width 20 height 5
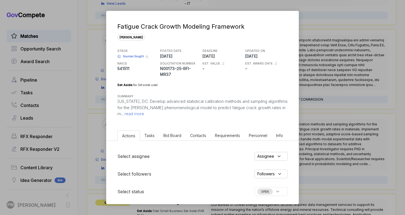
scroll to position [73, 0]
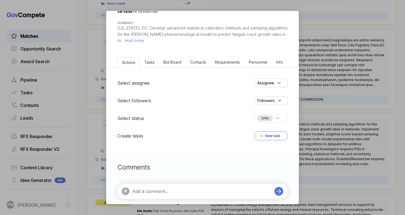
click at [147, 188] on textarea at bounding box center [202, 191] width 140 height 7
paste textarea "rincipal Investigator requires PhD in computational mechanics with expertise in…"
type textarea "DQ: rincipal Investigator requires PhD in computational mechanics with expertis…"
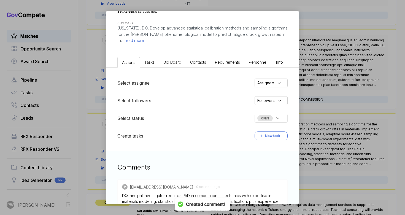
click at [264, 115] on span "OPEN" at bounding box center [265, 118] width 15 height 6
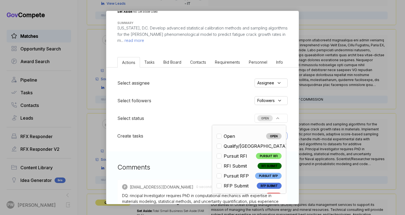
scroll to position [129, 0]
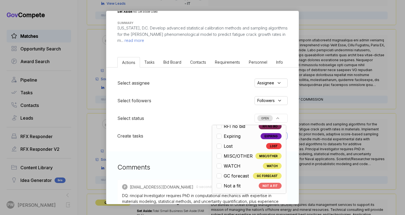
click at [240, 183] on span "Not a fit" at bounding box center [232, 186] width 17 height 7
checkbox input "true"
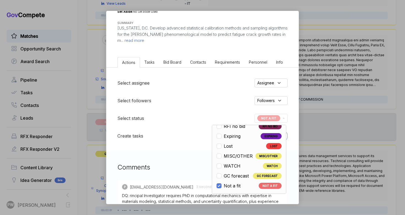
click at [350, 126] on div "Fatigue Crack Growth Modeling Framework [PERSON_NAME] STAGE Sources Sought Copy…" at bounding box center [202, 107] width 405 height 215
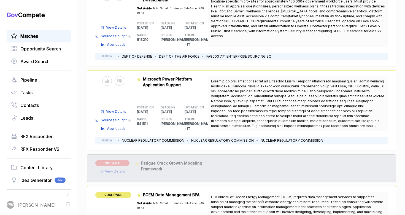
scroll to position [557, 0]
click at [119, 79] on icon at bounding box center [119, 81] width 4 height 4
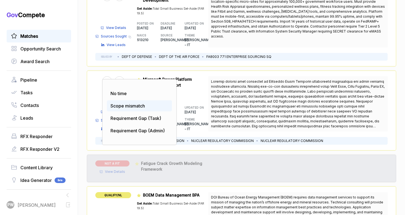
click at [120, 100] on div "Scope mismatch" at bounding box center [139, 105] width 65 height 11
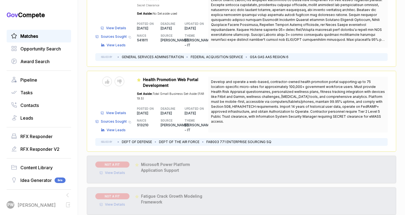
scroll to position [473, 0]
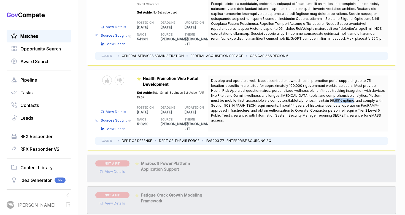
drag, startPoint x: 299, startPoint y: 92, endPoint x: 317, endPoint y: 88, distance: 18.6
click at [319, 90] on span "Develop and operate a web-based, contractor-owned health promotion portal suppo…" at bounding box center [298, 101] width 174 height 44
click at [282, 114] on div "Develop and operate a web-based, contractor-owned health promotion portal suppo…" at bounding box center [298, 104] width 180 height 56
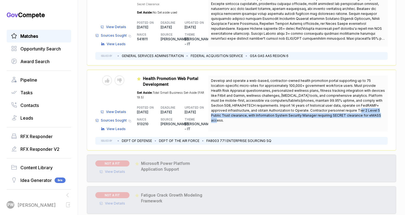
drag, startPoint x: 339, startPoint y: 101, endPoint x: 360, endPoint y: 106, distance: 22.3
click at [360, 106] on span "Develop and operate a web-based, contractor-owned health promotion portal suppo…" at bounding box center [298, 101] width 174 height 44
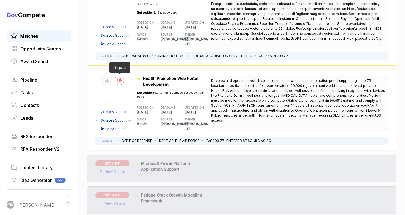
click at [122, 76] on div at bounding box center [120, 81] width 10 height 10
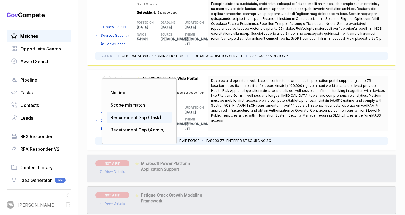
click at [128, 112] on div "Requirement Gap (Task)" at bounding box center [139, 117] width 65 height 11
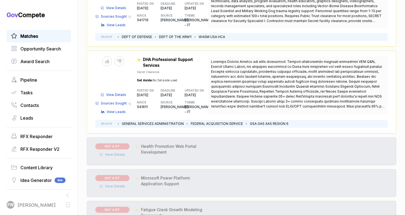
scroll to position [391, 0]
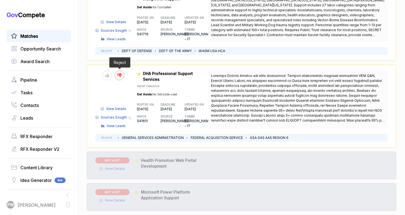
click at [120, 73] on icon at bounding box center [119, 75] width 4 height 4
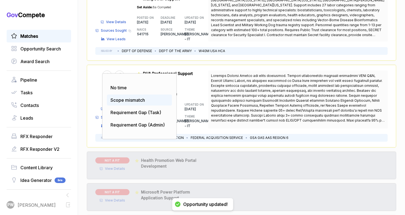
click at [134, 97] on span "Scope mismatch" at bounding box center [128, 100] width 34 height 6
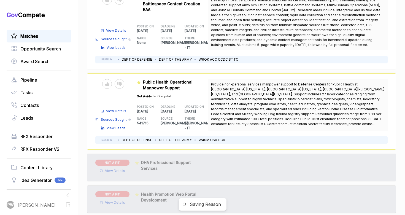
scroll to position [303, 0]
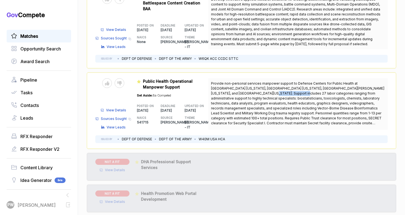
drag, startPoint x: 210, startPoint y: 88, endPoint x: 242, endPoint y: 89, distance: 31.2
click at [242, 89] on div "Provide non-personal services manpower support to Defense Centers for Public He…" at bounding box center [298, 104] width 180 height 52
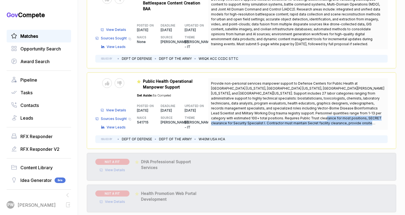
drag, startPoint x: 227, startPoint y: 112, endPoint x: 374, endPoint y: 117, distance: 146.2
click at [374, 117] on span "Provide non-personal services manpower support to Defense Centers for Public He…" at bounding box center [298, 103] width 174 height 45
copy span "SECRET clearance for Security Specialist I. Contractor must maintain Secret fac…"
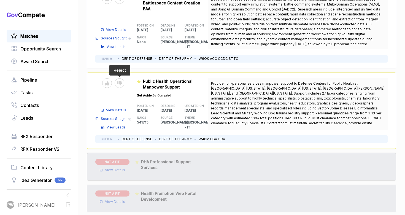
click at [124, 80] on span at bounding box center [120, 83] width 10 height 10
click at [120, 81] on icon at bounding box center [119, 83] width 4 height 4
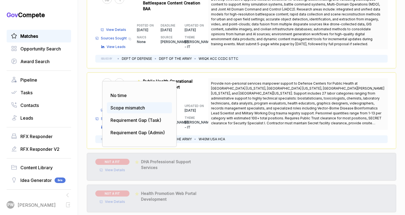
click at [134, 108] on div "Scope mismatch" at bounding box center [139, 107] width 65 height 11
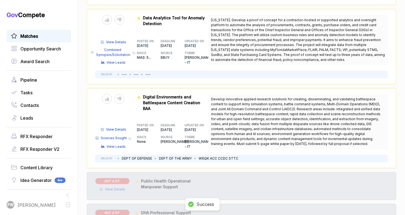
scroll to position [197, 0]
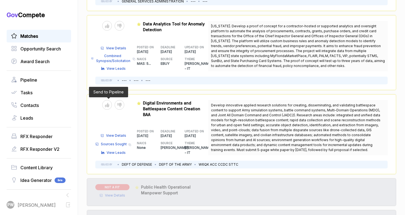
click at [114, 101] on span at bounding box center [108, 105] width 12 height 10
click at [119, 103] on icon at bounding box center [119, 105] width 4 height 4
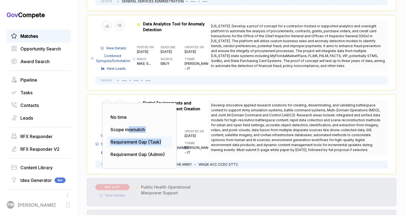
drag, startPoint x: 128, startPoint y: 125, endPoint x: 128, endPoint y: 141, distance: 16.0
click at [128, 141] on ul "No time Scope mismatch Requirement Gap (Task) Requirement Gap (Admin)" at bounding box center [139, 135] width 65 height 51
click at [128, 141] on div "Requirement Gap (Task)" at bounding box center [139, 141] width 65 height 11
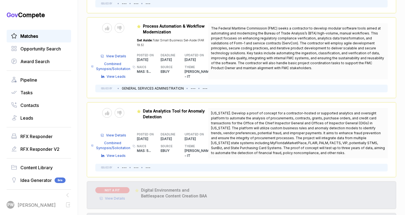
scroll to position [109, 0]
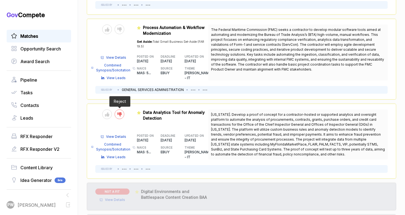
click at [123, 111] on div at bounding box center [120, 114] width 10 height 10
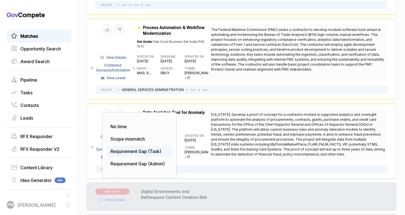
click at [116, 149] on span "Requirement Gap (Task)" at bounding box center [136, 152] width 51 height 6
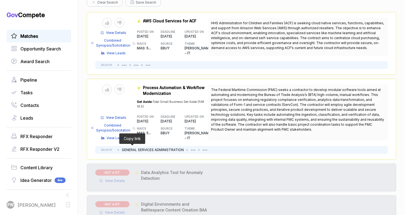
scroll to position [49, 0]
click at [124, 115] on span "View Details" at bounding box center [116, 117] width 20 height 5
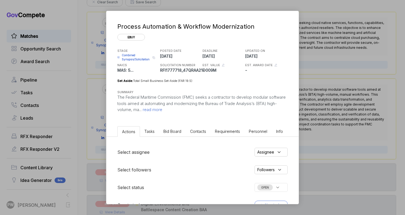
click at [162, 108] on span "read more" at bounding box center [152, 109] width 21 height 5
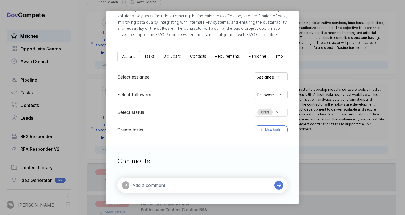
click at [167, 58] on span "Bid Board" at bounding box center [173, 56] width 18 height 5
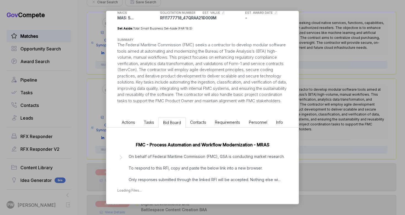
scroll to position [64, 0]
click at [161, 161] on p "On behalf of Federal Maritime Commission (FMC), GSA is conducting market resear…" at bounding box center [207, 168] width 156 height 29
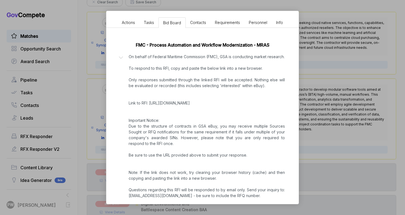
scroll to position [198, 0]
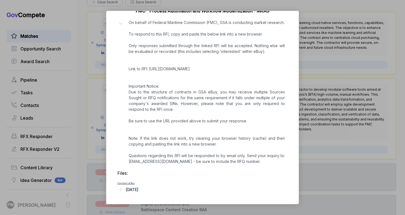
click at [138, 190] on div "[DATE]" at bounding box center [132, 190] width 12 height 6
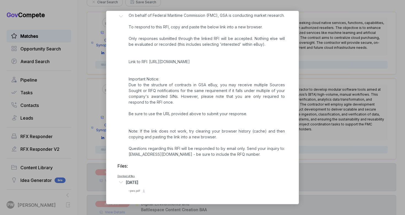
scroll to position [206, 0]
click at [134, 191] on span "- pws.pdf" at bounding box center [134, 190] width 12 height 3
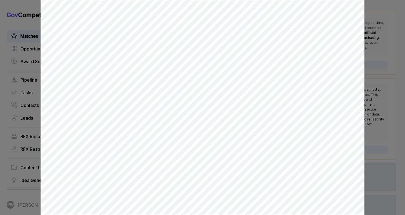
scroll to position [0, 0]
click at [399, 144] on div at bounding box center [202, 107] width 405 height 215
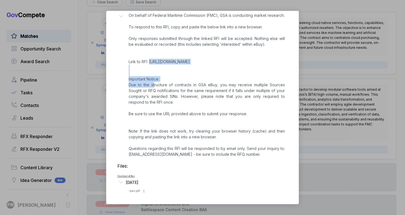
copy p "[URL][DOMAIN_NAME]"
drag, startPoint x: 256, startPoint y: 61, endPoint x: 150, endPoint y: 61, distance: 105.9
click at [150, 61] on p "On behalf of Federal Maritime Commission (FMC), GSA is conducting market resear…" at bounding box center [207, 84] width 156 height 145
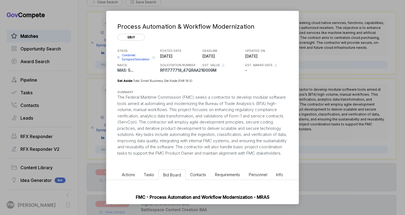
click at [132, 176] on ul "Actions Tasks Bid Board Contacts Requirements Personnel Info" at bounding box center [202, 173] width 192 height 13
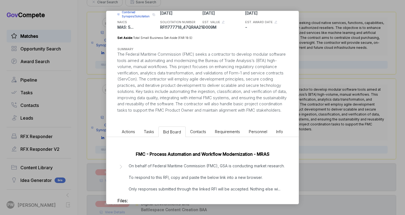
scroll to position [90, 0]
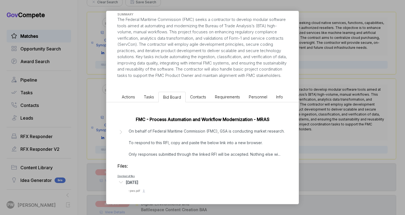
click at [131, 92] on li "Actions" at bounding box center [128, 97] width 22 height 10
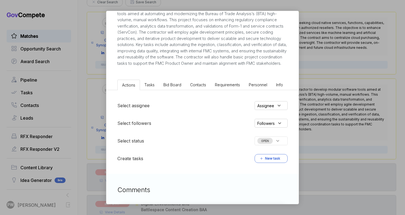
click at [275, 143] on icon at bounding box center [277, 140] width 5 height 5
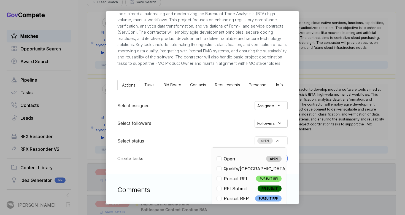
click at [233, 182] on span "Pursuit RFI" at bounding box center [235, 178] width 23 height 7
checkbox input "true"
click at [357, 67] on div "Process Automation & Workflow Modernization ebuy STAGE Combined Synopsis/Solici…" at bounding box center [202, 107] width 405 height 215
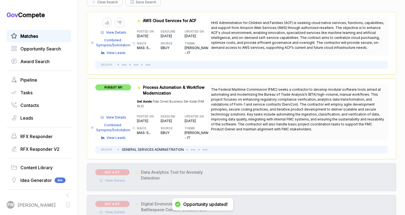
scroll to position [0, 0]
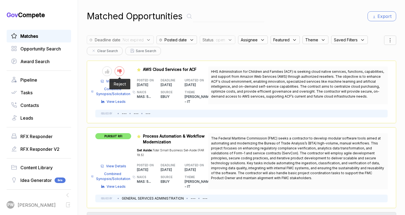
click at [119, 72] on icon at bounding box center [119, 71] width 4 height 4
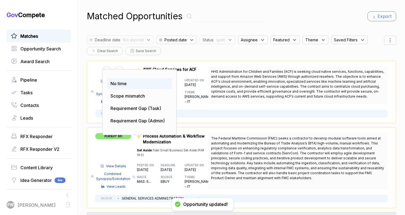
click at [140, 86] on div "No time" at bounding box center [139, 83] width 65 height 11
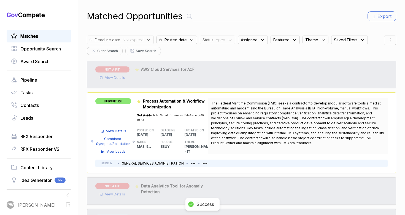
click at [109, 77] on span "View Details" at bounding box center [115, 77] width 20 height 5
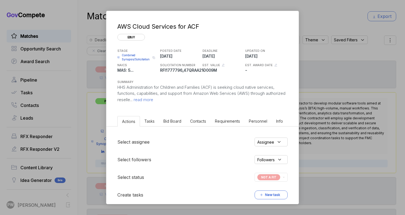
click at [153, 100] on span "read more" at bounding box center [143, 99] width 21 height 5
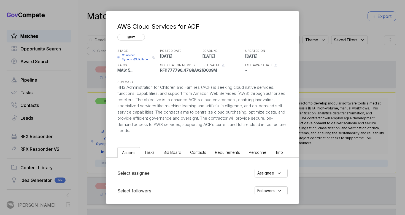
click at [180, 153] on span "Bid Board" at bounding box center [173, 152] width 18 height 5
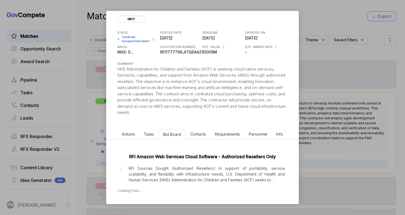
click at [182, 167] on p "RFI Sources Sought (Authorized Resellers): In support of portability, service s…" at bounding box center [207, 173] width 156 height 17
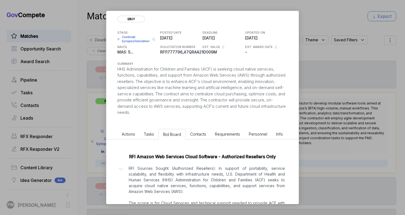
scroll to position [94, 0]
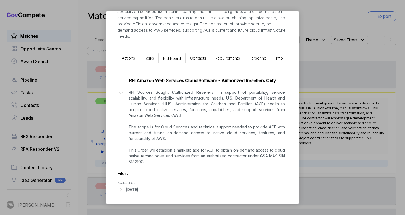
click at [138, 190] on div "[DATE]" at bounding box center [132, 190] width 12 height 6
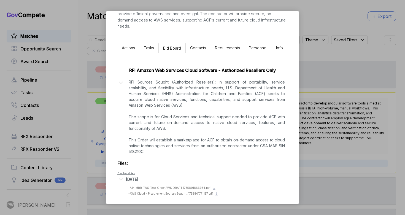
scroll to position [108, 0]
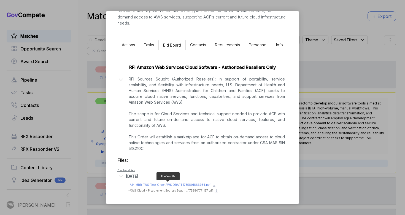
click at [153, 185] on span "- A14 MRR PWS Task Order AWS DRAFT.1755801866954.pdf" at bounding box center [169, 184] width 82 height 3
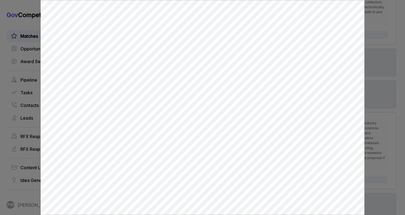
scroll to position [477, 0]
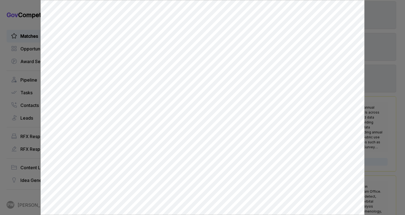
click at [390, 86] on div at bounding box center [202, 107] width 405 height 215
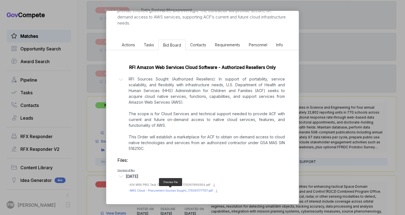
click at [166, 189] on span "- AWS Cloud - Procurement Sources Sought_.1755801771137.pdf" at bounding box center [170, 190] width 85 height 3
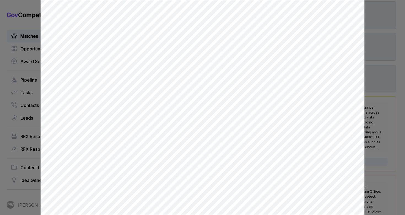
scroll to position [0, 0]
click at [375, 120] on div at bounding box center [202, 107] width 405 height 215
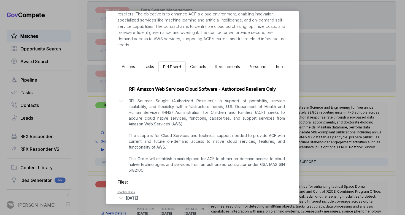
scroll to position [82, 0]
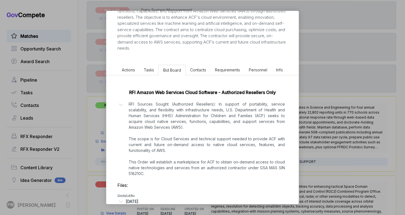
click at [133, 74] on li "Actions" at bounding box center [128, 70] width 22 height 10
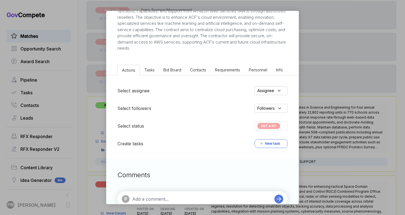
click at [349, 99] on div "AWS Cloud Services for ACF ebuy STAGE Combined Synopsis/Solicitation Copy link …" at bounding box center [202, 107] width 405 height 215
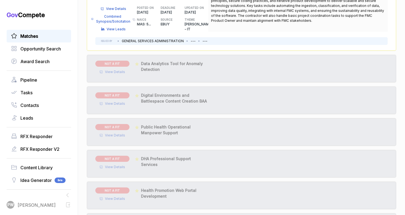
scroll to position [0, 0]
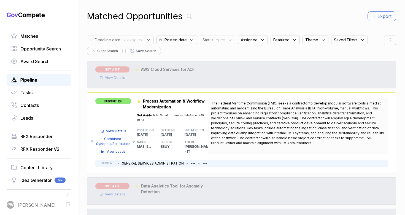
click at [55, 74] on div "Pipeline" at bounding box center [39, 80] width 65 height 13
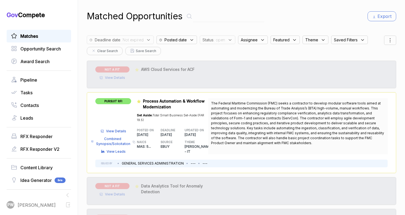
click at [60, 33] on link "Matches" at bounding box center [39, 36] width 56 height 7
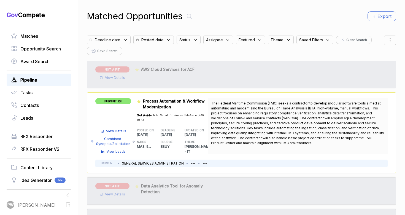
click at [37, 82] on span "Pipeline" at bounding box center [28, 80] width 17 height 7
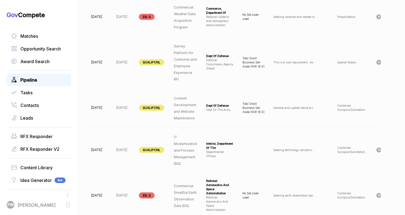
scroll to position [242, 0]
click at [153, 59] on span "QUALIFY/NL" at bounding box center [151, 62] width 25 height 6
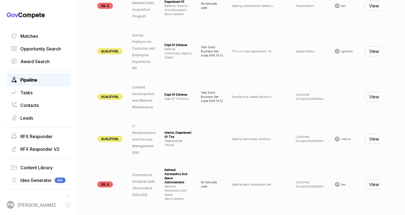
scroll to position [0, 58]
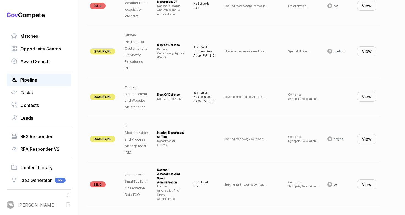
click at [366, 99] on button "View" at bounding box center [366, 97] width 19 height 10
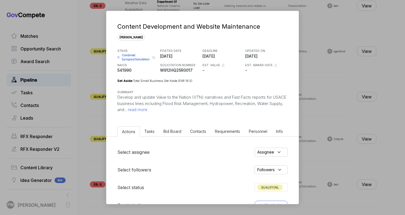
scroll to position [15, 0]
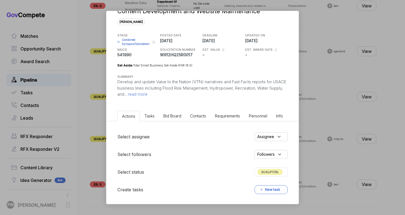
click at [273, 175] on span "QUALIFY/NL" at bounding box center [270, 172] width 25 height 6
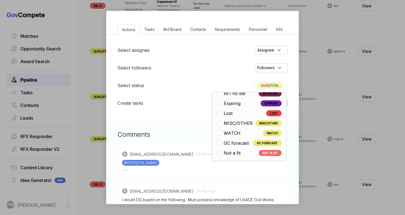
scroll to position [144, 0]
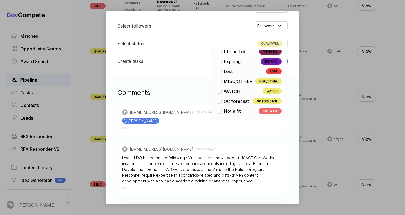
click at [239, 108] on span "Not a fit" at bounding box center [232, 111] width 17 height 7
checkbox input "false"
checkbox input "true"
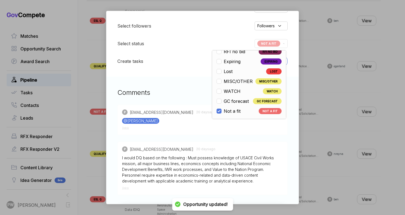
scroll to position [252, 0]
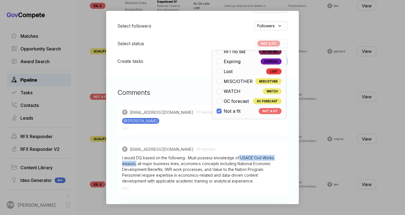
drag, startPoint x: 237, startPoint y: 157, endPoint x: 136, endPoint y: 165, distance: 101.3
click at [136, 165] on div "I would DQ based on the following : Must possess knowledge of USACE Civil Works…" at bounding box center [202, 169] width 161 height 29
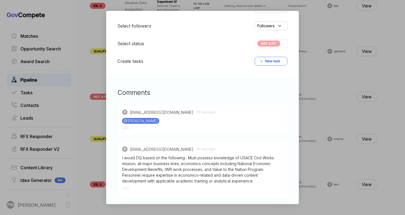
click at [350, 163] on div "Content Development and Website Maintenance [PERSON_NAME] STAGE Combined Synops…" at bounding box center [202, 107] width 405 height 215
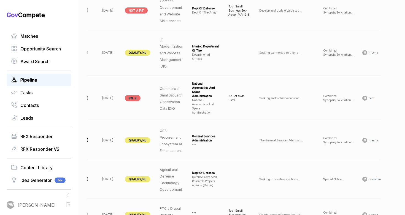
scroll to position [0, 58]
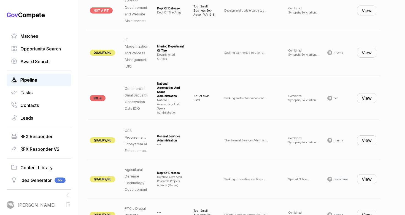
click at [368, 52] on button "View" at bounding box center [366, 53] width 19 height 10
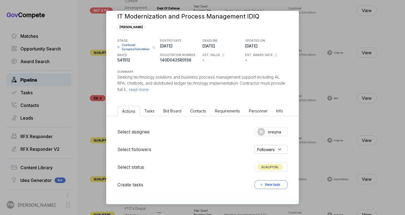
scroll to position [0, 0]
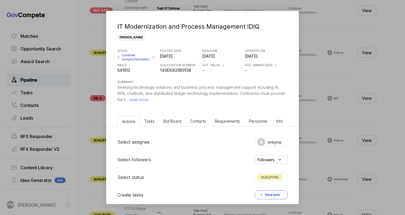
click at [149, 101] on span "read more" at bounding box center [138, 99] width 21 height 5
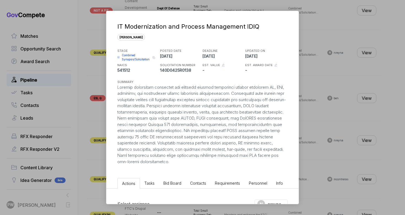
click at [168, 185] on span "Bid Board" at bounding box center [173, 183] width 18 height 5
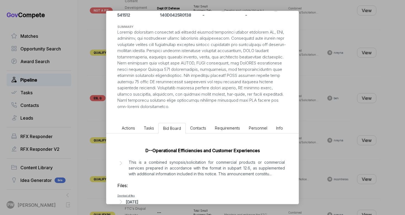
scroll to position [53, 0]
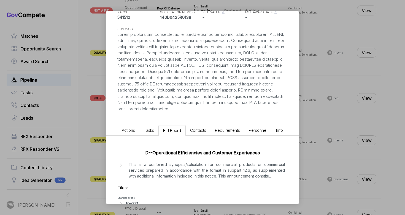
click at [179, 174] on p "This is a combined synopsis/solicitation for commercial products or commercial …" at bounding box center [207, 170] width 156 height 17
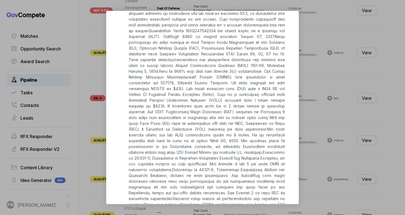
scroll to position [211, 0]
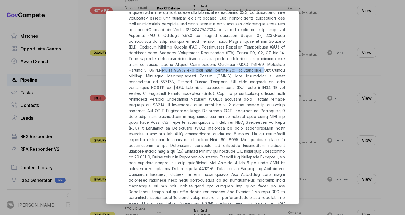
copy p "his is 100% set aside for eligible 8(a) participants."
drag, startPoint x: 226, startPoint y: 71, endPoint x: 274, endPoint y: 65, distance: 48.8
click at [274, 65] on p at bounding box center [207, 146] width 156 height 284
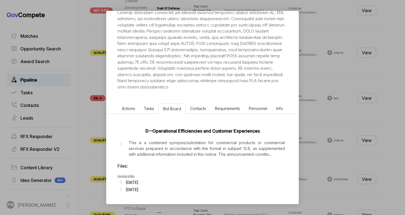
click at [128, 113] on li "Actions" at bounding box center [128, 108] width 22 height 10
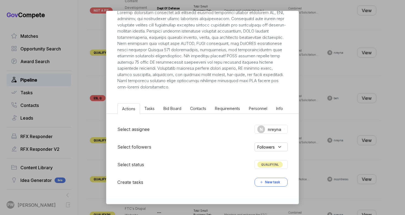
scroll to position [146, 0]
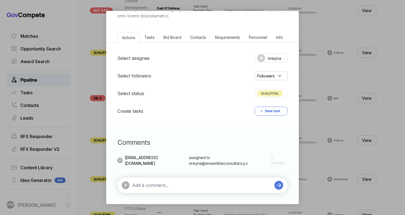
click at [151, 190] on div "P" at bounding box center [202, 185] width 170 height 15
click at [154, 188] on textarea at bounding box center [202, 185] width 140 height 7
paste textarea "his is 100% set aside for eligible 8(a) participants."
type textarea "his is 100% set aside for eligible 8(a) participants."
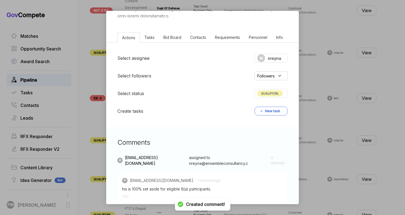
scroll to position [0, 0]
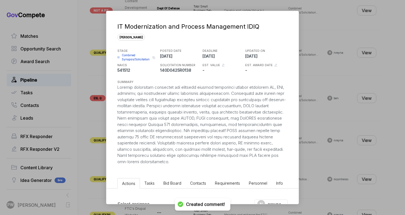
click at [132, 59] on span "Combined Synopsis/Solicitation" at bounding box center [136, 57] width 29 height 8
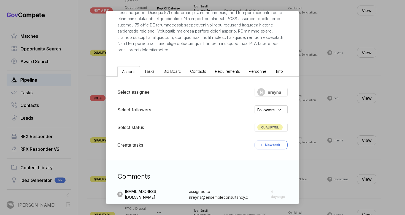
scroll to position [25, 0]
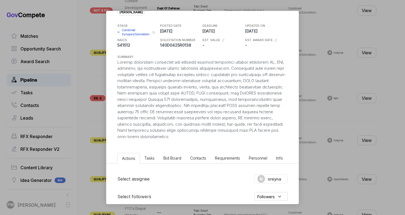
click at [170, 157] on span "Bid Board" at bounding box center [173, 158] width 18 height 5
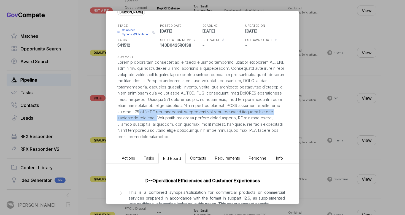
drag, startPoint x: 208, startPoint y: 112, endPoint x: 224, endPoint y: 116, distance: 16.3
click at [224, 116] on div at bounding box center [202, 99] width 170 height 81
click at [210, 111] on div at bounding box center [202, 99] width 170 height 81
drag, startPoint x: 206, startPoint y: 113, endPoint x: 225, endPoint y: 117, distance: 19.4
click at [225, 117] on div at bounding box center [202, 99] width 170 height 81
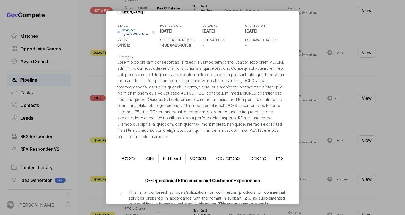
click at [248, 132] on div at bounding box center [202, 99] width 170 height 81
click at [132, 160] on span "Actions" at bounding box center [128, 158] width 13 height 5
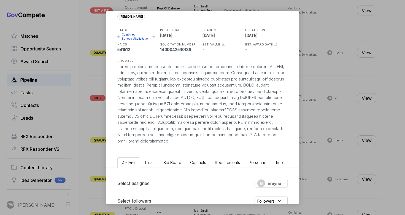
scroll to position [16, 0]
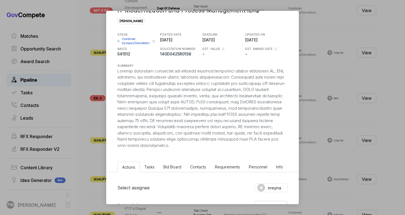
click at [315, 120] on div "IT Modernization and Process Management IDIQ [PERSON_NAME] STAGE Combined Synop…" at bounding box center [202, 107] width 405 height 215
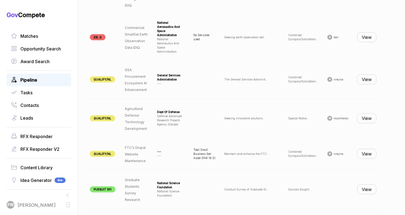
scroll to position [0, 58]
click at [368, 83] on button "View" at bounding box center [366, 79] width 19 height 10
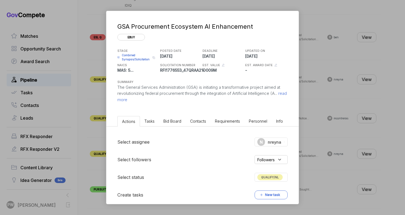
scroll to position [84, 0]
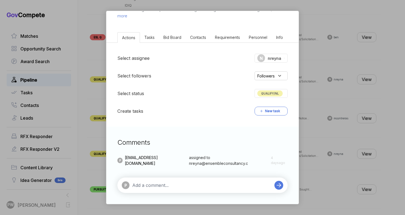
click at [171, 36] on span "Bid Board" at bounding box center [173, 37] width 18 height 5
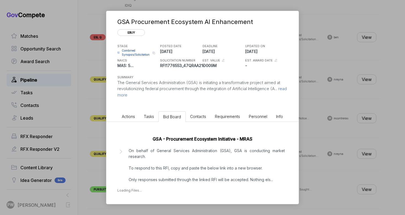
click at [168, 159] on p "On behalf of General Services Administration (GSA), GSA is conducting market re…" at bounding box center [207, 165] width 156 height 35
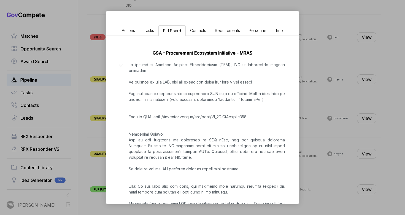
scroll to position [93, 0]
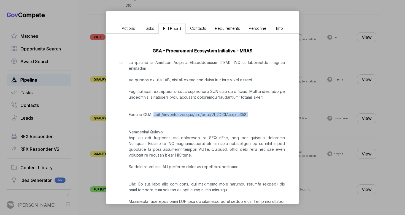
copy p "[URL][DOMAIN_NAME]"
drag, startPoint x: 264, startPoint y: 118, endPoint x: 150, endPoint y: 114, distance: 114.2
click at [150, 114] on p at bounding box center [207, 135] width 156 height 151
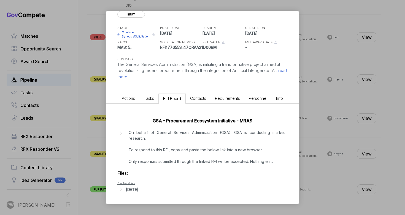
click at [128, 91] on div "GSA Procurement Ecosystem AI Enhancement ebuy STAGE Combined Synopsis/Solicitat…" at bounding box center [202, 39] width 192 height 103
click at [129, 100] on span "Actions" at bounding box center [128, 98] width 13 height 5
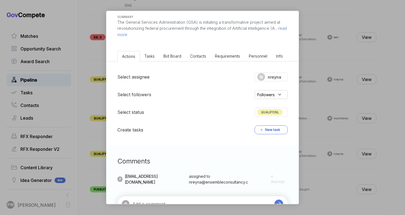
scroll to position [84, 0]
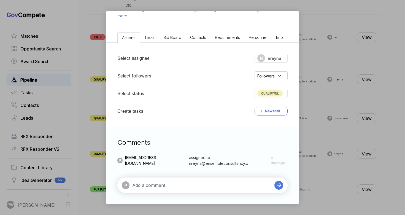
click at [175, 184] on textarea at bounding box center [202, 185] width 140 height 7
paste textarea "[URL][DOMAIN_NAME]"
type textarea "[URL][DOMAIN_NAME]"
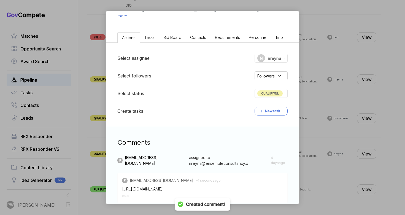
click at [323, 154] on div "GSA Procurement Ecosystem AI Enhancement ebuy STAGE Combined Synopsis/Solicitat…" at bounding box center [202, 107] width 405 height 215
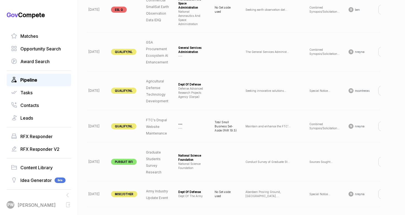
scroll to position [0, 25]
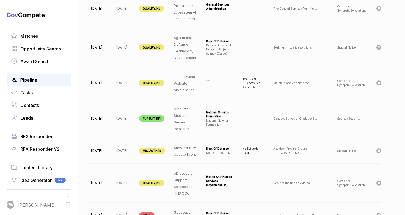
click at [226, 129] on td "national science foundation national science foundation" at bounding box center [220, 118] width 36 height 39
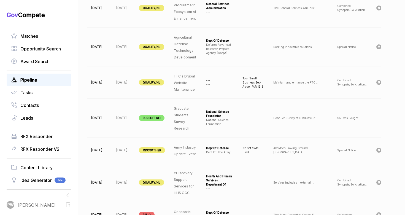
scroll to position [0, 58]
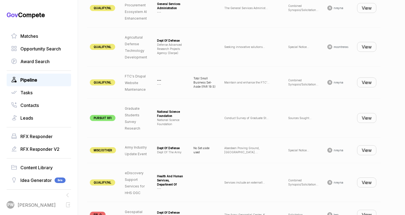
click at [371, 84] on button "View" at bounding box center [366, 82] width 19 height 10
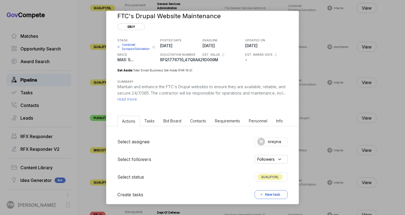
scroll to position [3, 0]
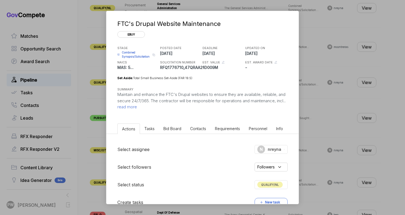
click at [137, 108] on span "read more" at bounding box center [127, 106] width 20 height 5
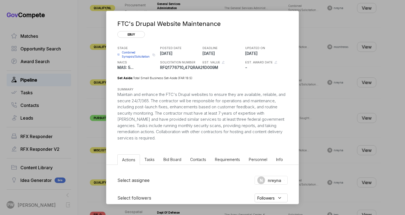
click at [356, 117] on div "FTC's Drupal Website Maintenance ebuy STAGE Combined Synopsis/Solicitation Copy…" at bounding box center [202, 107] width 405 height 215
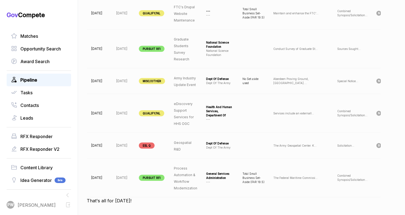
scroll to position [0, 0]
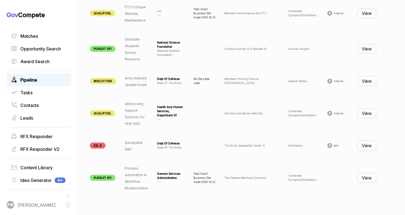
click at [366, 114] on button "View" at bounding box center [366, 113] width 19 height 10
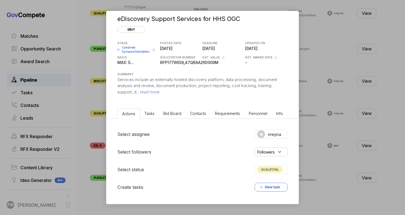
click at [159, 97] on div "eDiscovery Support Services for HHS OGC ebuy STAGE Combined Synopsis/Solicitati…" at bounding box center [202, 54] width 192 height 103
click at [157, 95] on div "eDiscovery Support Services for HHS OGC ebuy STAGE Combined Synopsis/Solicitati…" at bounding box center [202, 54] width 192 height 103
click at [148, 93] on span "read more" at bounding box center [149, 91] width 21 height 5
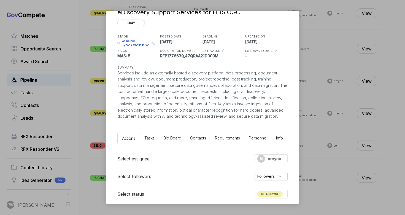
click at [149, 134] on li "Tasks" at bounding box center [149, 138] width 19 height 10
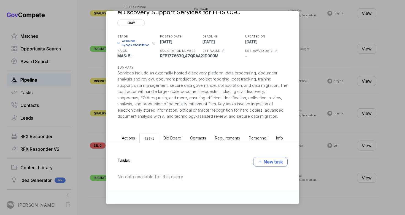
click at [177, 140] on li "Bid Board" at bounding box center [172, 138] width 27 height 10
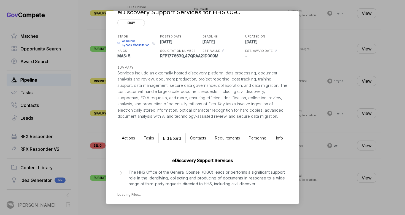
click at [114, 139] on ul "Actions Tasks Bid Board Contacts Requirements Personnel Info" at bounding box center [202, 137] width 192 height 13
click at [120, 139] on li "Actions" at bounding box center [128, 138] width 22 height 10
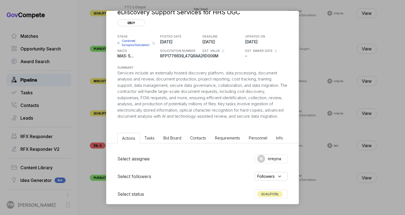
click at [188, 135] on li "Contacts" at bounding box center [198, 138] width 25 height 10
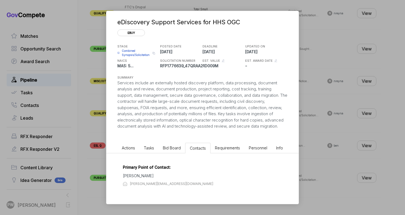
click at [178, 147] on span "Bid Board" at bounding box center [172, 148] width 18 height 5
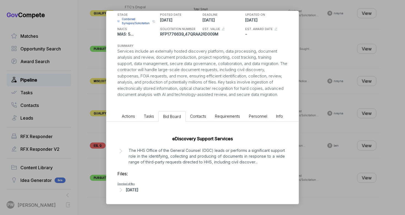
scroll to position [36, 0]
click at [180, 153] on p "The HHS Office of the General Counsel (OGC) leads or performs a significant sup…" at bounding box center [207, 155] width 156 height 17
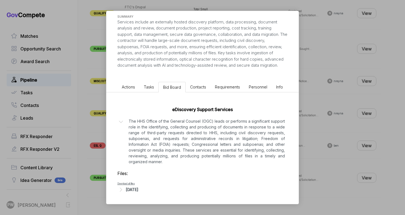
scroll to position [0, 0]
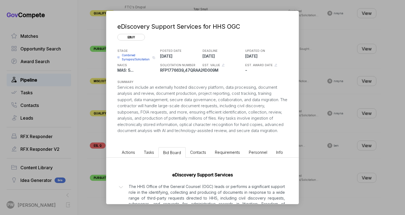
click at [135, 152] on li "Actions" at bounding box center [128, 152] width 22 height 10
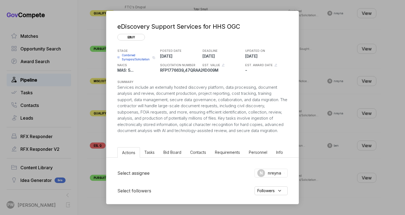
click at [351, 130] on div "eDiscovery Support Services for HHS OGC ebuy STAGE Combined Synopsis/Solicitati…" at bounding box center [202, 107] width 405 height 215
